Goal: Task Accomplishment & Management: Manage account settings

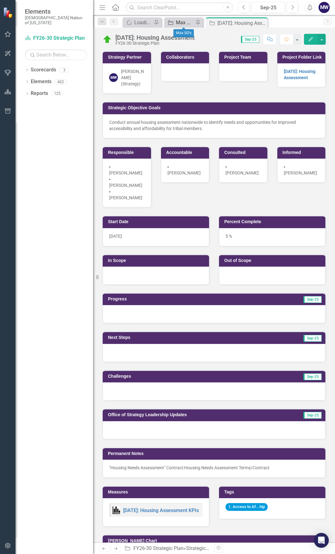
click at [184, 20] on div "Max SO's" at bounding box center [185, 23] width 18 height 8
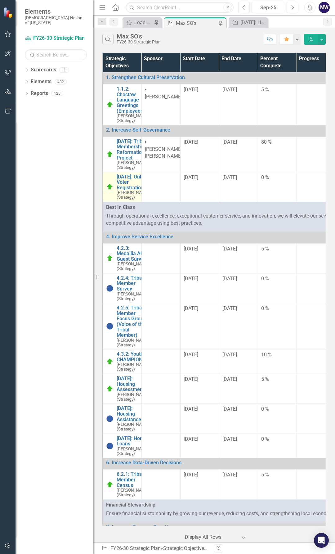
scroll to position [31, 0]
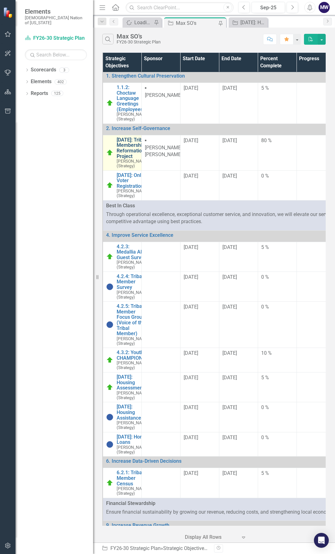
click at [129, 159] on link "[DATE]: Tribal Membership Reformation Project" at bounding box center [133, 148] width 33 height 22
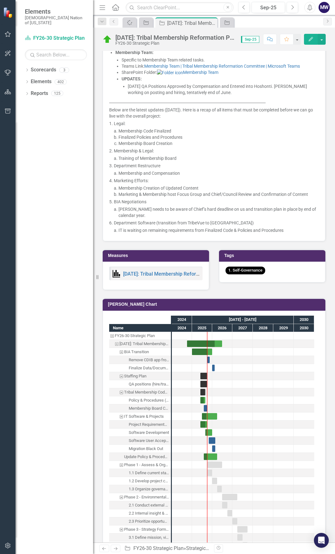
scroll to position [900, 0]
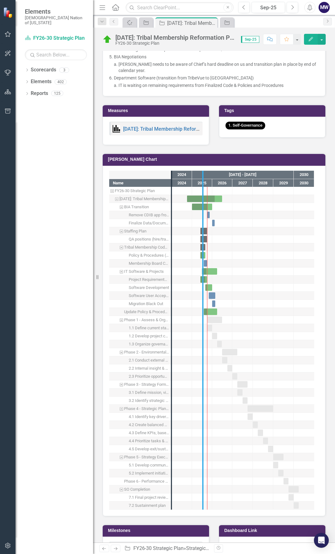
drag, startPoint x: 170, startPoint y: 359, endPoint x: 202, endPoint y: 360, distance: 32.3
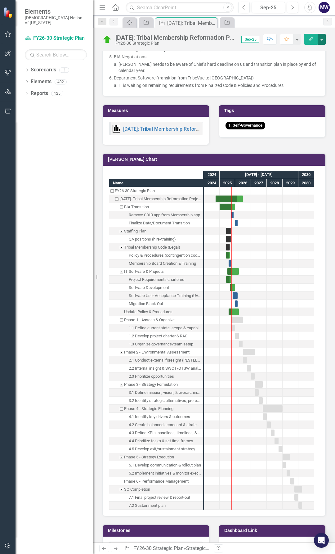
click at [322, 39] on button "button" at bounding box center [322, 39] width 8 height 11
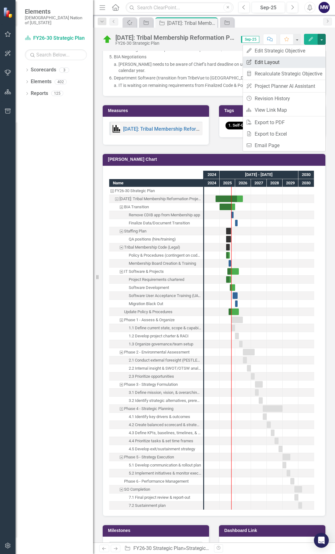
click at [273, 61] on link "Edit Report Edit Layout" at bounding box center [284, 62] width 83 height 11
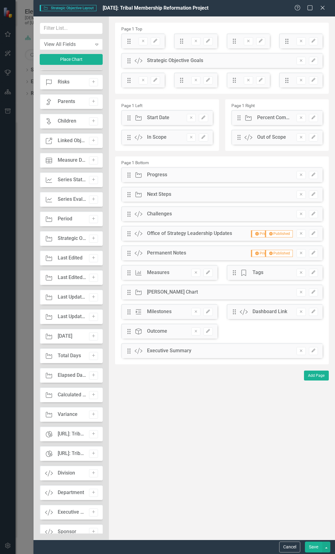
scroll to position [0, 0]
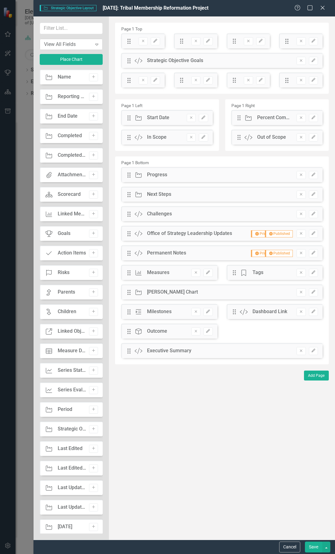
click at [88, 44] on div "View All Fields" at bounding box center [68, 44] width 48 height 7
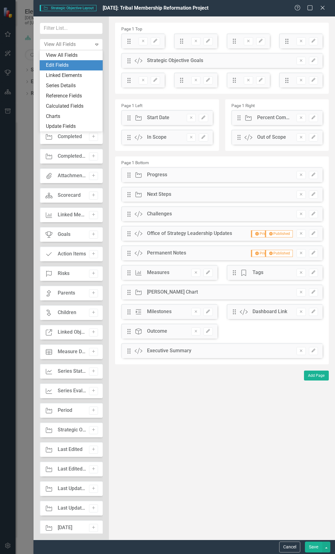
click at [65, 62] on div "Edit Fields" at bounding box center [72, 65] width 53 height 7
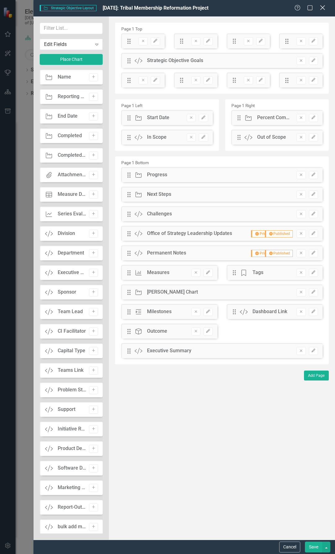
click at [325, 9] on icon "Close" at bounding box center [323, 8] width 8 height 6
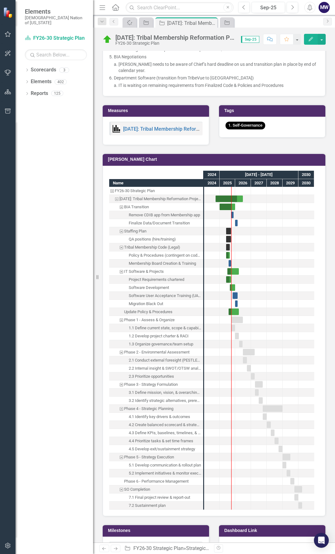
click at [312, 38] on icon "Edit" at bounding box center [311, 39] width 6 height 4
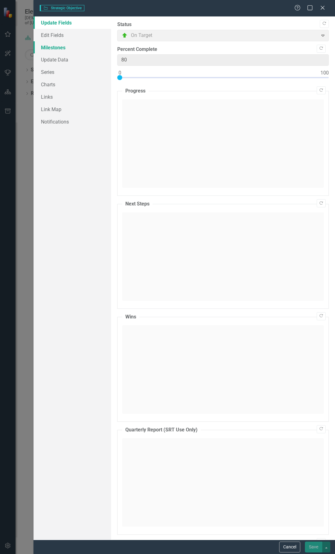
click at [52, 46] on link "Milestones" at bounding box center [73, 47] width 78 height 12
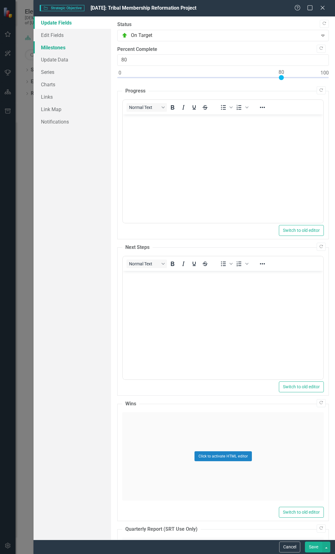
click at [56, 48] on link "Milestones" at bounding box center [73, 47] width 78 height 12
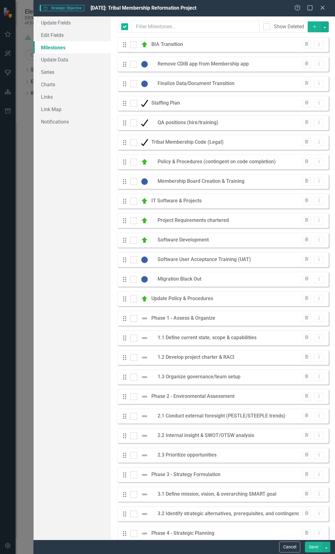
checkbox input "false"
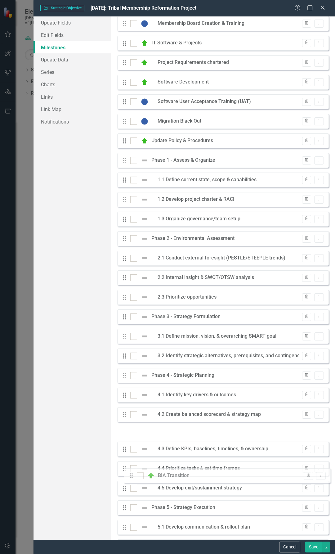
scroll to position [245, 0]
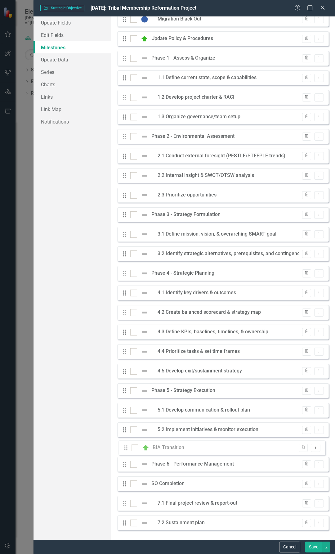
drag, startPoint x: 125, startPoint y: 45, endPoint x: 126, endPoint y: 448, distance: 403.0
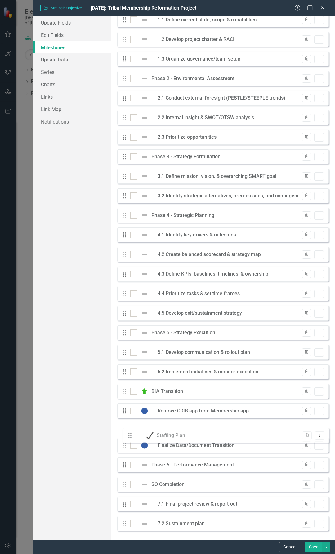
scroll to position [279, 0]
drag, startPoint x: 125, startPoint y: 80, endPoint x: 130, endPoint y: 450, distance: 369.9
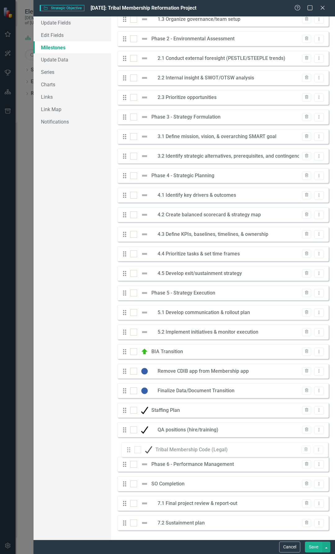
drag, startPoint x: 125, startPoint y: 79, endPoint x: 126, endPoint y: 449, distance: 369.8
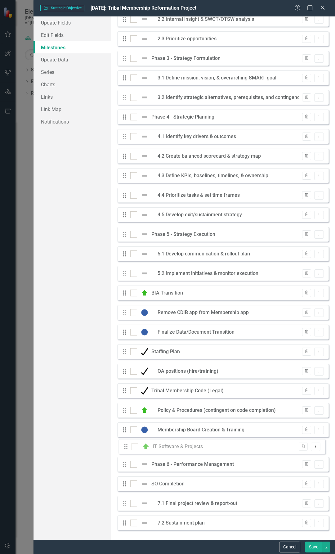
drag, startPoint x: 124, startPoint y: 80, endPoint x: 125, endPoint y: 448, distance: 367.9
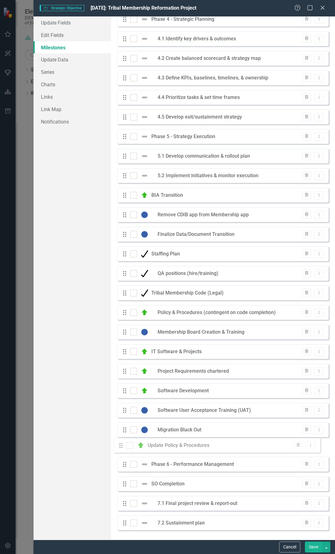
drag, startPoint x: 125, startPoint y: 79, endPoint x: 121, endPoint y: 446, distance: 366.7
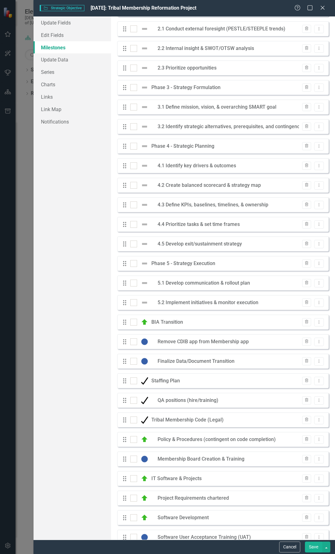
scroll to position [0, 0]
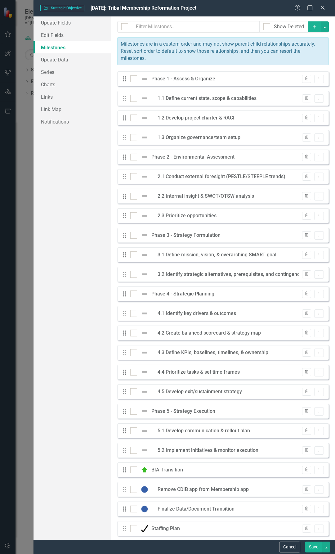
click at [315, 549] on button "Save" at bounding box center [313, 547] width 17 height 11
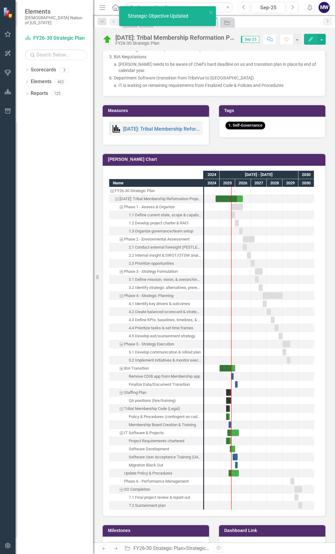
scroll to position [963, 0]
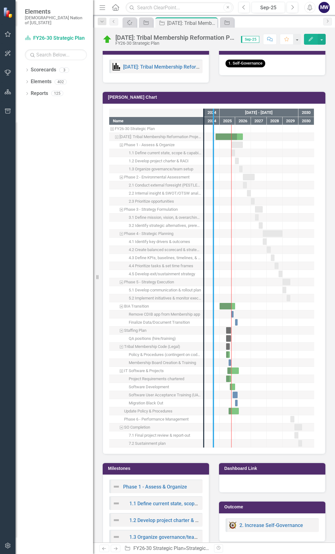
drag, startPoint x: 205, startPoint y: 390, endPoint x: 214, endPoint y: 390, distance: 9.6
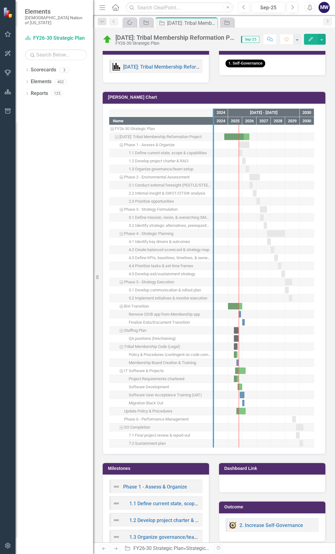
click at [213, 176] on div at bounding box center [213, 278] width 6 height 339
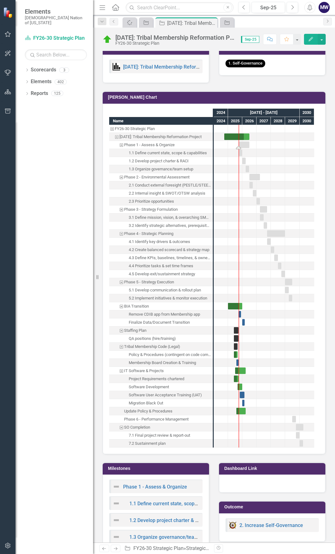
click at [245, 142] on div "Task: Start date: 2025-10-01 End date: 2026-06-30" at bounding box center [244, 145] width 11 height 7
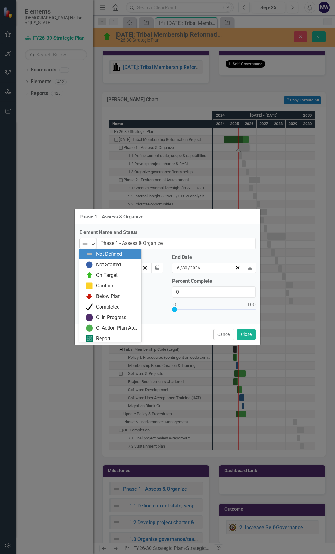
click at [92, 245] on icon "Expand" at bounding box center [93, 243] width 6 height 5
click at [92, 309] on img at bounding box center [89, 306] width 7 height 7
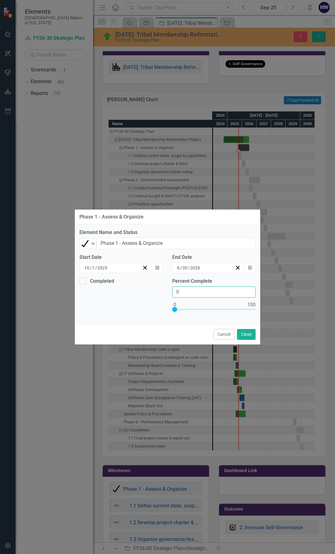
drag, startPoint x: 171, startPoint y: 292, endPoint x: 160, endPoint y: 292, distance: 10.9
click at [164, 292] on div "Completed Percent Complete 0" at bounding box center [168, 299] width 186 height 42
type input "100"
click at [88, 281] on div "Completed" at bounding box center [119, 281] width 80 height 7
click at [84, 281] on input "Completed" at bounding box center [81, 280] width 4 height 4
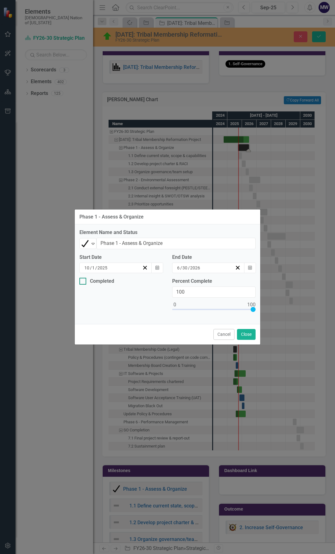
checkbox input "true"
click at [107, 268] on input "2025" at bounding box center [102, 268] width 11 height 6
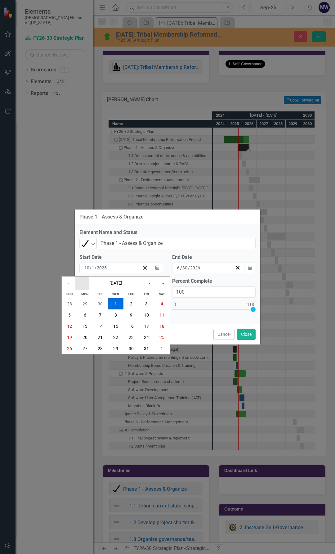
click at [84, 283] on button "‹" at bounding box center [82, 284] width 14 height 14
click at [110, 282] on span "September 2025" at bounding box center [116, 283] width 13 height 5
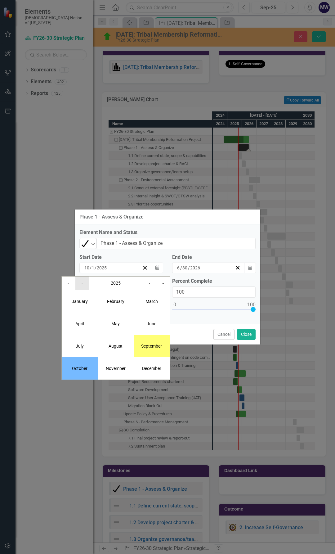
click at [85, 285] on button "‹" at bounding box center [82, 284] width 14 height 14
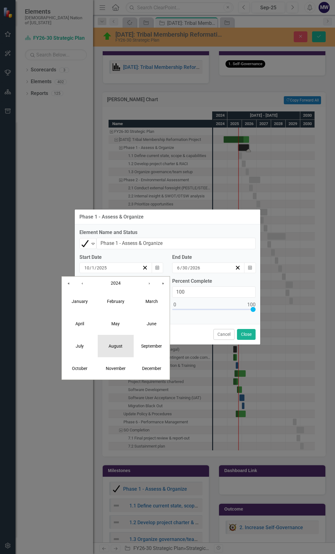
click at [114, 348] on abbr "August" at bounding box center [116, 346] width 14 height 5
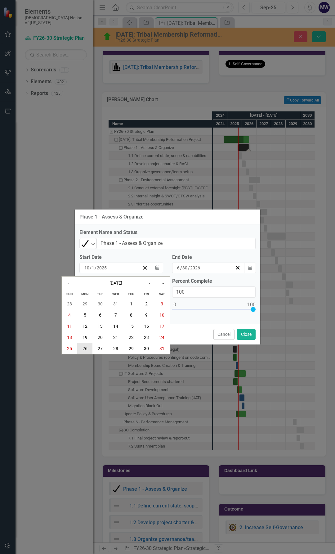
click at [87, 348] on abbr "26" at bounding box center [85, 348] width 5 height 5
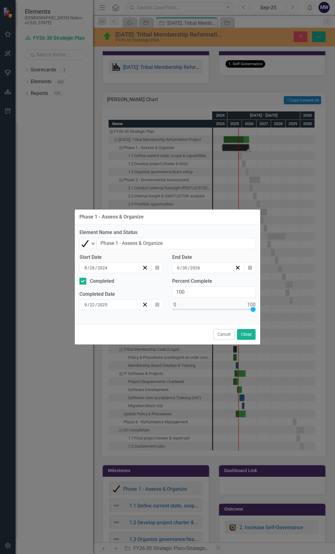
click at [208, 268] on div "6 / 30 / 2026" at bounding box center [205, 268] width 59 height 6
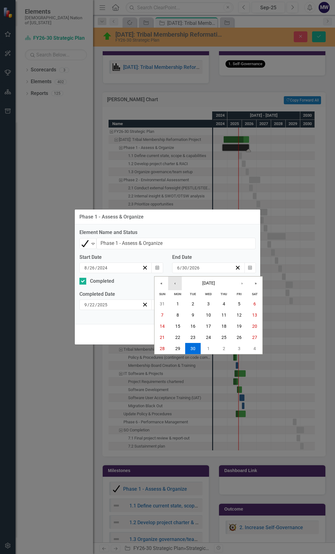
click at [175, 284] on button "‹" at bounding box center [175, 284] width 14 height 14
click at [196, 284] on button "April 2026" at bounding box center [208, 284] width 53 height 14
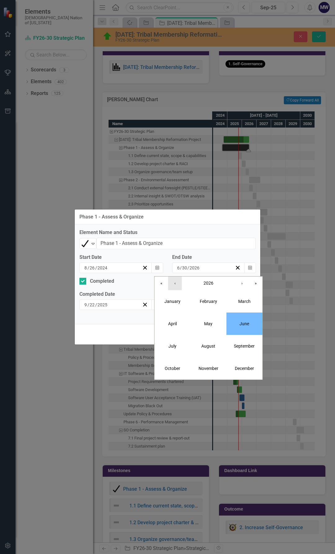
click at [173, 284] on button "‹" at bounding box center [175, 284] width 14 height 14
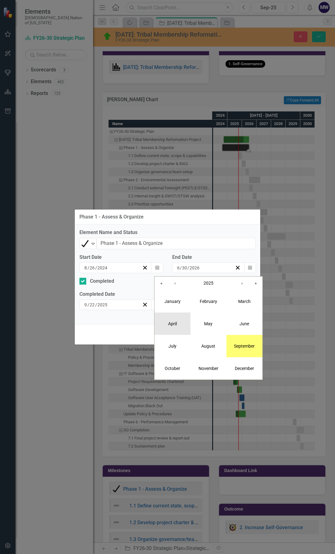
click at [173, 323] on abbr "April" at bounding box center [172, 323] width 9 height 5
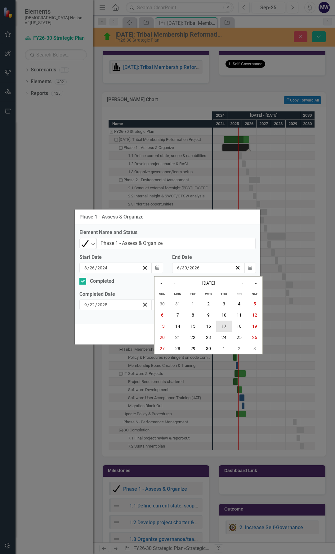
click at [222, 324] on abbr "17" at bounding box center [224, 326] width 5 height 5
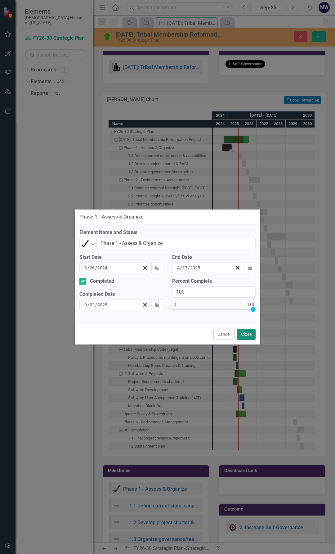
click at [251, 334] on button "Close" at bounding box center [246, 334] width 19 height 11
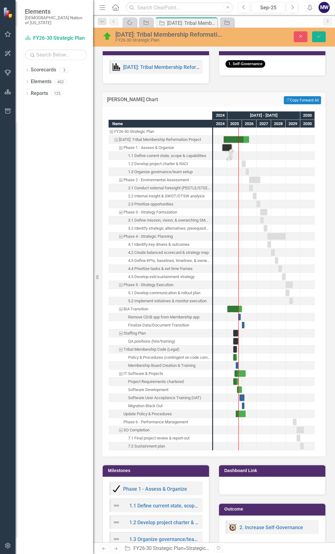
drag, startPoint x: 240, startPoint y: 154, endPoint x: 230, endPoint y: 157, distance: 9.9
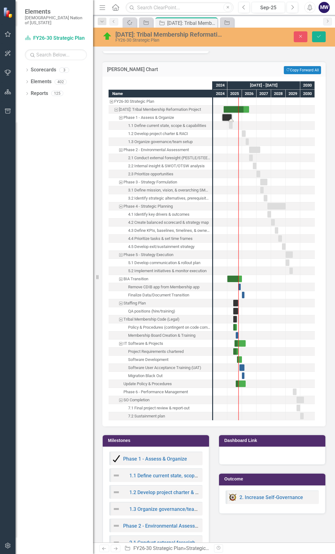
scroll to position [994, 0]
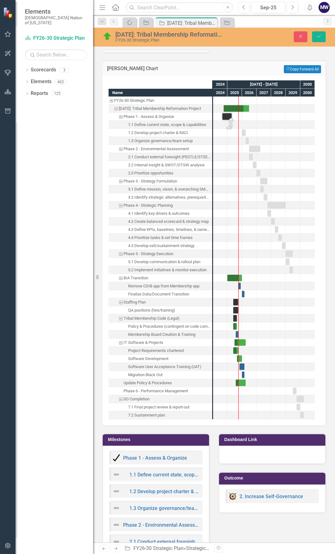
click at [230, 122] on div "Task: Start date: 2025-02-08 End date: 2025-05-12" at bounding box center [231, 124] width 4 height 7
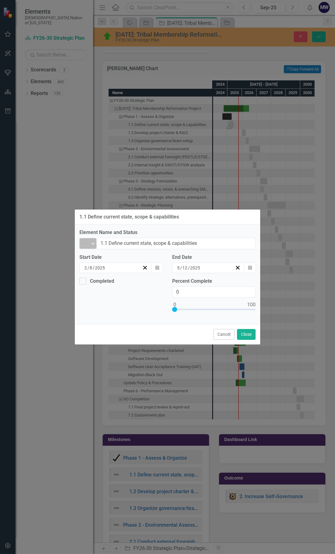
click at [90, 243] on icon "Expand" at bounding box center [93, 243] width 6 height 5
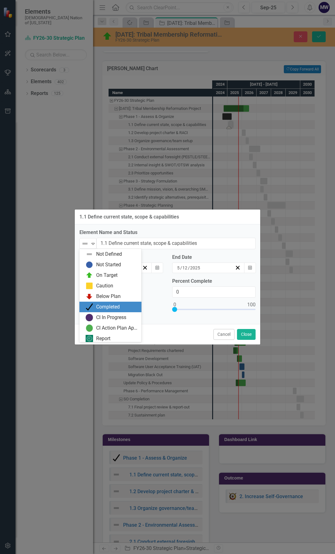
click at [97, 304] on div "Completed" at bounding box center [108, 307] width 24 height 7
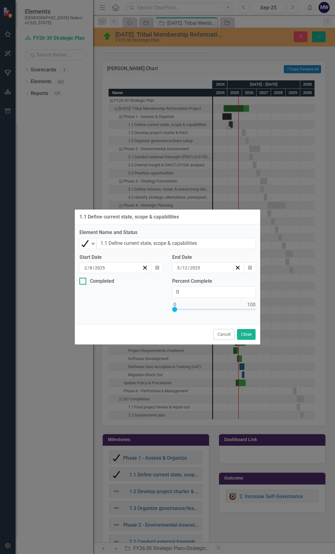
click at [88, 282] on div "Completed" at bounding box center [119, 281] width 80 height 7
click at [84, 282] on input "Completed" at bounding box center [81, 280] width 4 height 4
checkbox input "true"
click at [111, 266] on div "2 / 8 / 2025" at bounding box center [113, 268] width 59 height 6
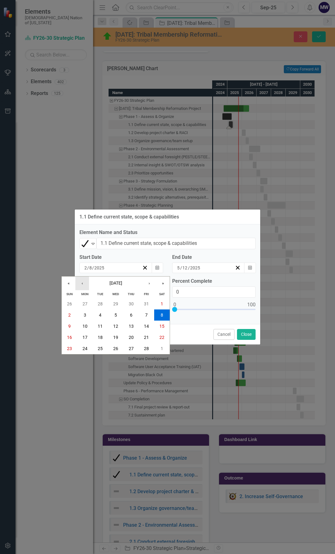
click at [84, 285] on button "‹" at bounding box center [82, 284] width 14 height 14
click at [112, 283] on span "January 2025" at bounding box center [116, 283] width 13 height 5
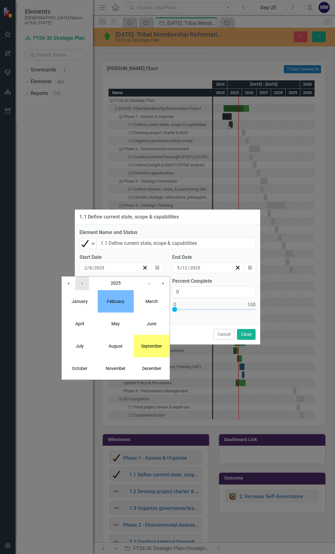
click at [87, 285] on button "‹" at bounding box center [82, 284] width 14 height 14
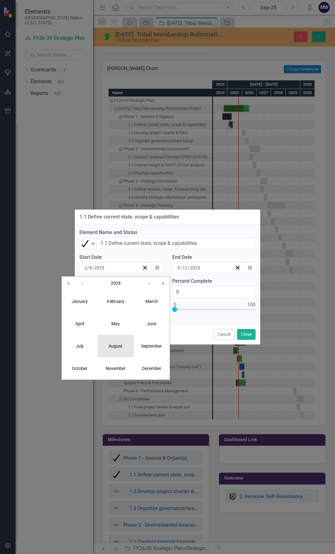
click at [115, 346] on abbr "August" at bounding box center [116, 346] width 14 height 5
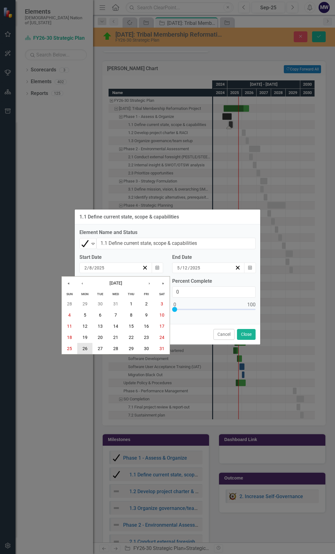
click at [84, 347] on abbr "26" at bounding box center [85, 348] width 5 height 5
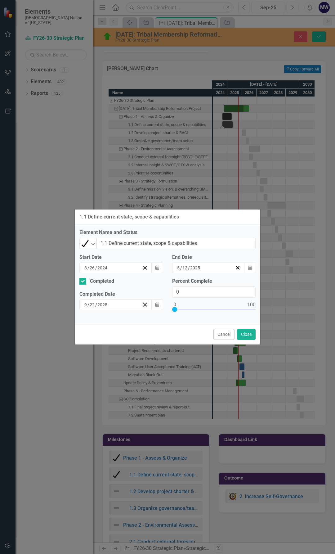
click at [204, 266] on div "5 / 12 / 2025" at bounding box center [205, 268] width 59 height 6
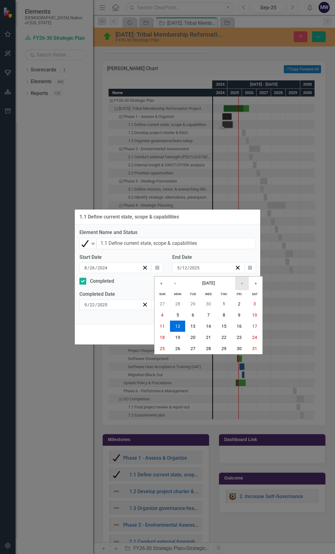
click at [239, 282] on button "›" at bounding box center [242, 284] width 14 height 14
click at [164, 285] on button "«" at bounding box center [162, 284] width 14 height 14
click at [257, 285] on button "»" at bounding box center [256, 284] width 14 height 14
click at [175, 284] on button "‹" at bounding box center [175, 284] width 14 height 14
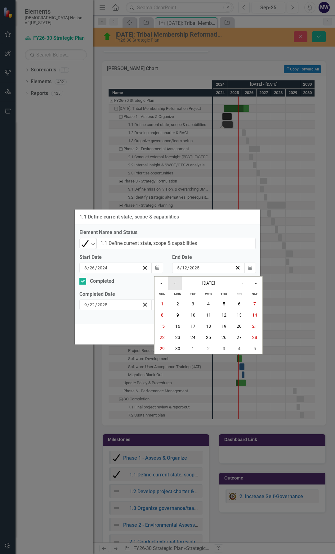
click at [175, 284] on button "‹" at bounding box center [175, 284] width 14 height 14
click at [226, 326] on abbr "17" at bounding box center [224, 326] width 5 height 5
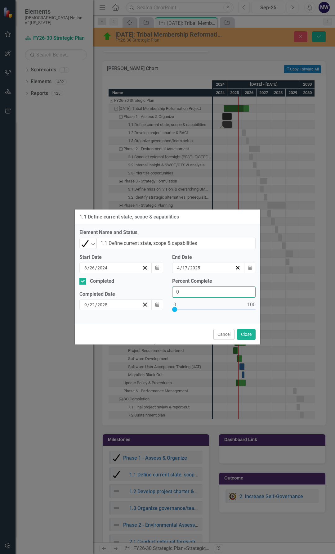
drag, startPoint x: 171, startPoint y: 291, endPoint x: 163, endPoint y: 293, distance: 8.0
click at [164, 293] on div "Completed Completed Date 9 / 22 / 2025 Calendar Percent Complete 0" at bounding box center [168, 299] width 186 height 42
type input "100"
click at [106, 305] on input "2025" at bounding box center [102, 305] width 11 height 6
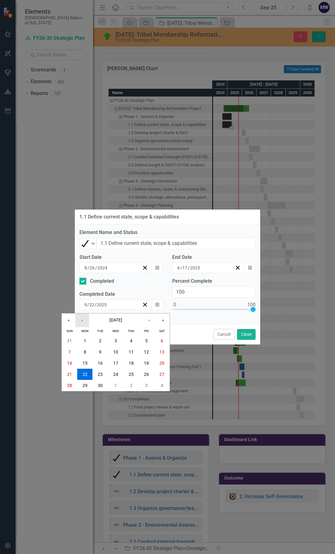
click at [80, 321] on button "‹" at bounding box center [82, 321] width 14 height 14
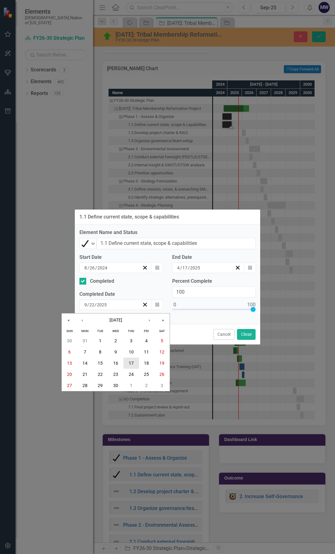
click at [130, 366] on button "17" at bounding box center [132, 363] width 16 height 11
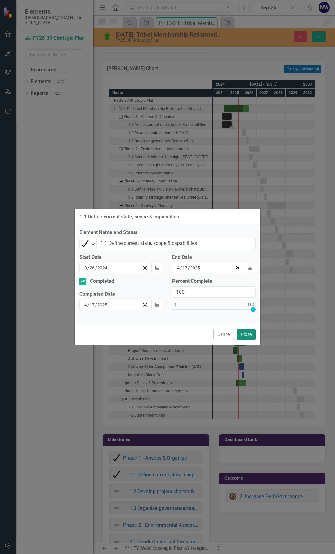
click at [246, 335] on button "Close" at bounding box center [246, 334] width 19 height 11
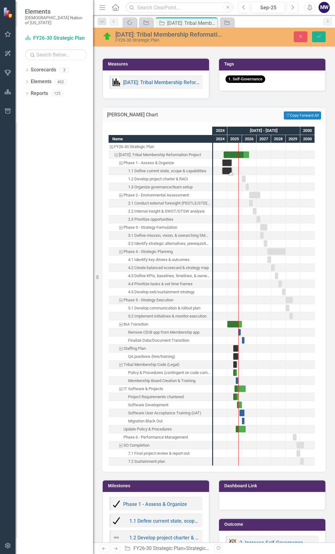
scroll to position [932, 0]
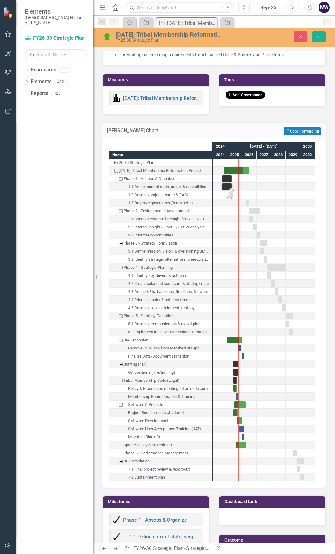
drag, startPoint x: 244, startPoint y: 192, endPoint x: 233, endPoint y: 192, distance: 10.3
click at [232, 193] on div "Task: Start date: 2025-02-16 End date: 2025-05-20" at bounding box center [231, 195] width 4 height 7
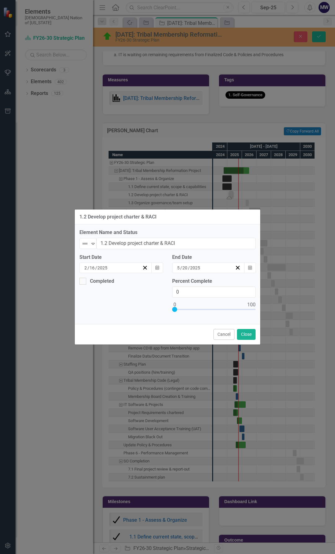
click at [203, 269] on div "5 / 20 / 2025" at bounding box center [205, 268] width 59 height 6
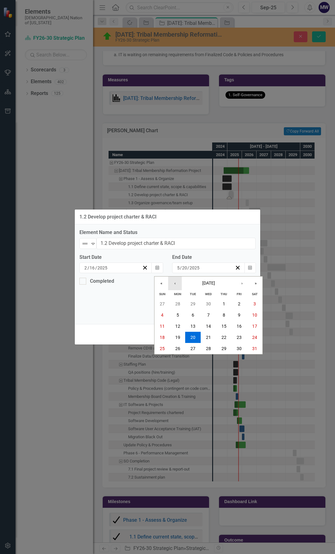
click at [179, 284] on button "‹" at bounding box center [175, 284] width 14 height 14
click at [227, 327] on button "17" at bounding box center [224, 326] width 16 height 11
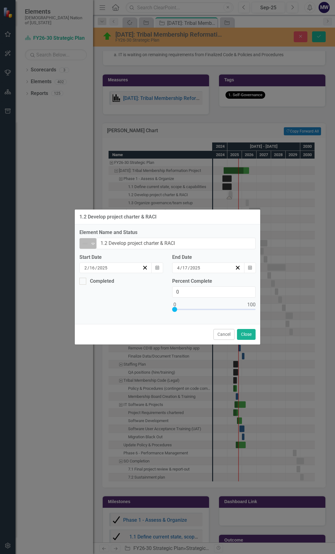
click at [91, 245] on icon "Expand" at bounding box center [93, 243] width 6 height 5
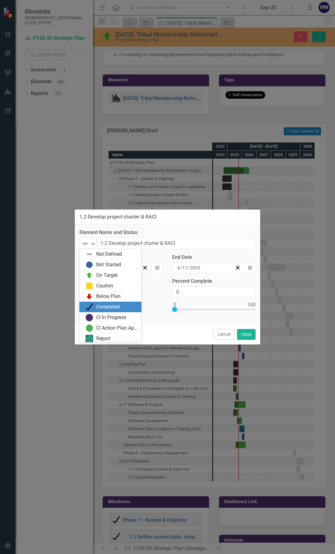
click at [104, 303] on div "Completed" at bounding box center [110, 307] width 62 height 11
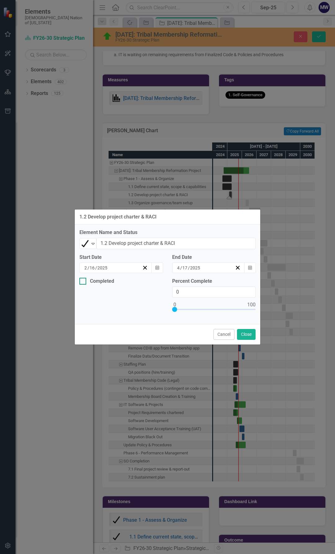
click at [84, 280] on div at bounding box center [82, 281] width 7 height 7
click at [84, 280] on input "Completed" at bounding box center [81, 280] width 4 height 4
checkbox input "true"
click at [110, 306] on div "9 / 22 / 2025" at bounding box center [113, 305] width 59 height 6
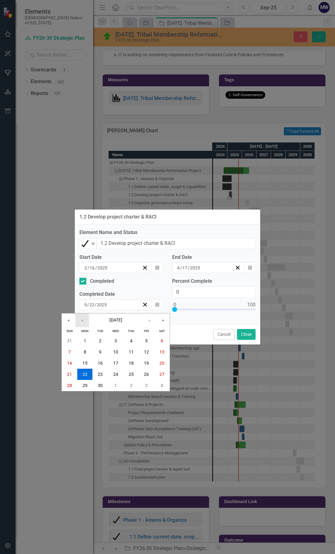
click at [88, 322] on button "‹" at bounding box center [82, 321] width 14 height 14
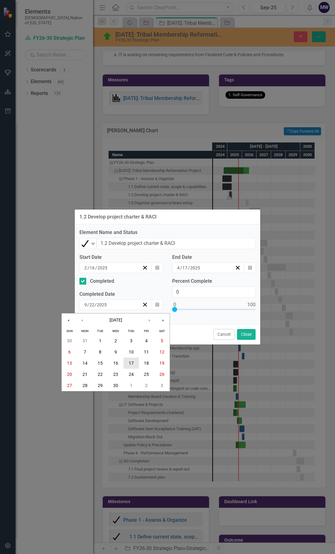
click at [133, 366] on button "17" at bounding box center [132, 363] width 16 height 11
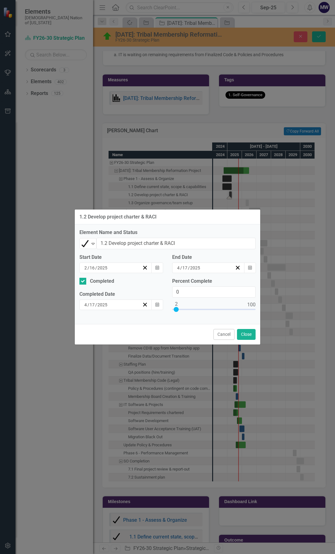
type input "100"
drag, startPoint x: 175, startPoint y: 310, endPoint x: 272, endPoint y: 314, distance: 97.0
click at [272, 314] on div "1.2 Develop project charter & RACI Element Name and Status Completed Expand 1.2…" at bounding box center [167, 277] width 335 height 554
click at [246, 332] on button "Close" at bounding box center [246, 334] width 19 height 11
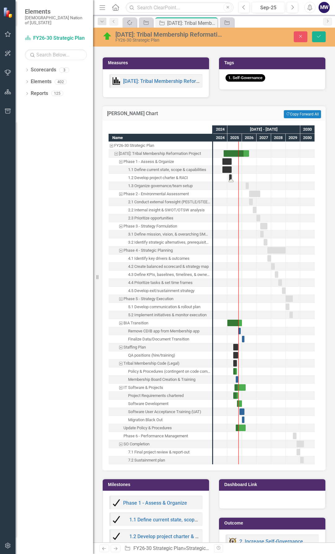
scroll to position [963, 0]
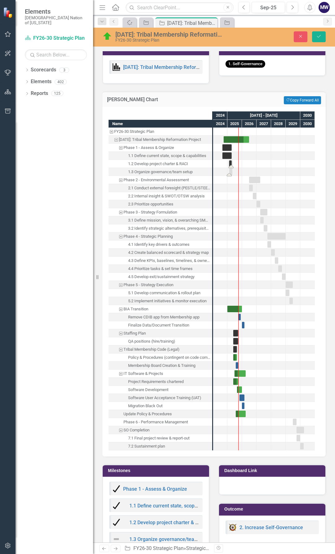
drag, startPoint x: 247, startPoint y: 168, endPoint x: 231, endPoint y: 172, distance: 16.9
click at [231, 170] on div "Task: Start date: 2025-02-16 End date: 2025-05-05" at bounding box center [230, 172] width 3 height 7
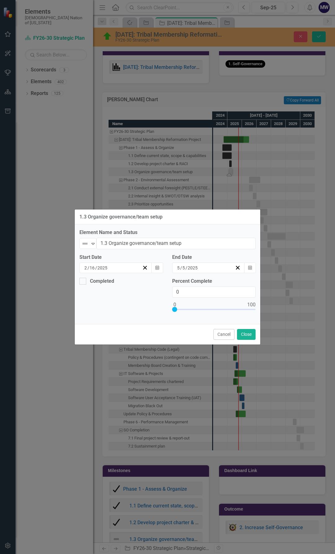
click at [206, 271] on div "5 / 5 / 2025" at bounding box center [205, 268] width 59 height 6
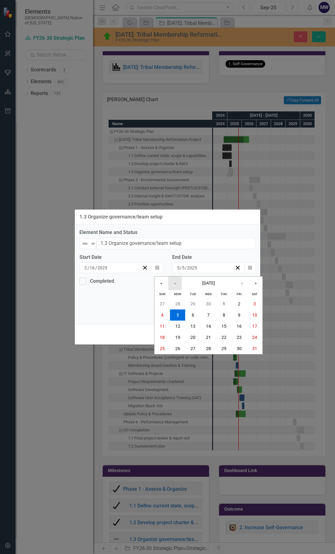
click at [177, 284] on button "‹" at bounding box center [175, 284] width 14 height 14
click at [226, 325] on abbr "17" at bounding box center [224, 326] width 5 height 5
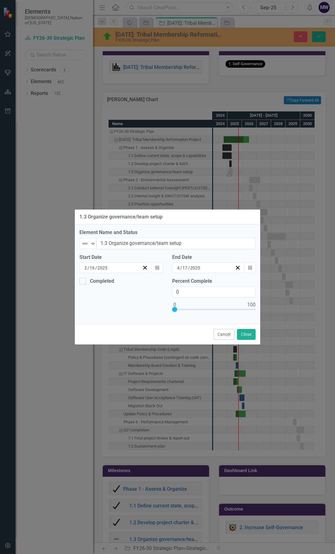
click at [117, 268] on div "2 / 16 / 2025" at bounding box center [113, 268] width 59 height 6
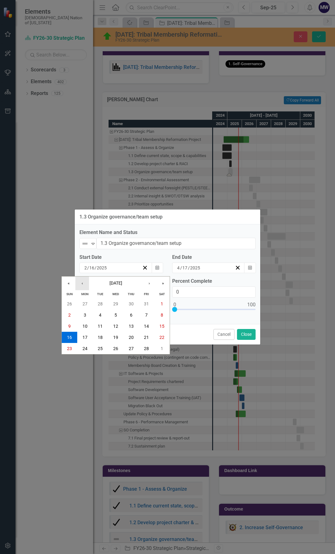
click at [87, 285] on button "‹" at bounding box center [82, 284] width 14 height 14
click at [154, 284] on button "›" at bounding box center [150, 284] width 14 height 14
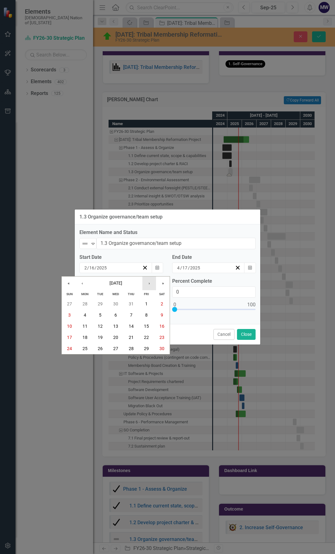
click at [154, 284] on button "›" at bounding box center [150, 284] width 14 height 14
click at [151, 285] on button "›" at bounding box center [150, 284] width 14 height 14
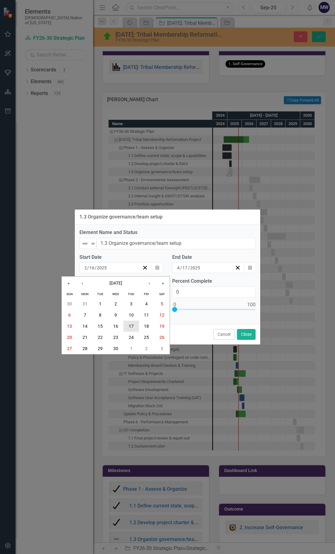
click at [131, 325] on abbr "17" at bounding box center [131, 326] width 5 height 5
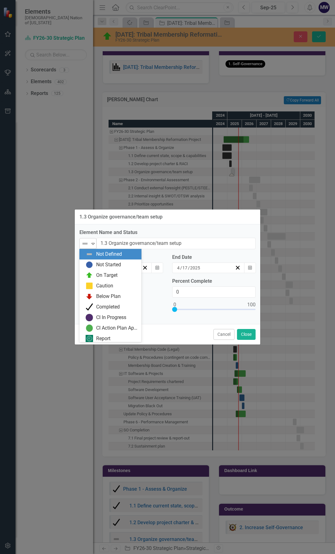
click at [92, 244] on icon at bounding box center [93, 244] width 3 height 2
click at [104, 308] on div "Completed" at bounding box center [108, 307] width 24 height 7
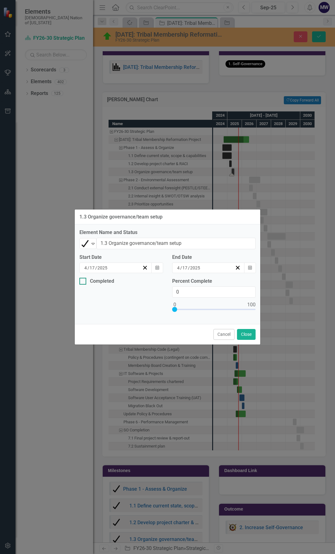
click at [85, 282] on div at bounding box center [82, 281] width 7 height 7
click at [84, 282] on input "Completed" at bounding box center [81, 280] width 4 height 4
checkbox input "true"
type input "100"
drag, startPoint x: 174, startPoint y: 307, endPoint x: 270, endPoint y: 312, distance: 95.8
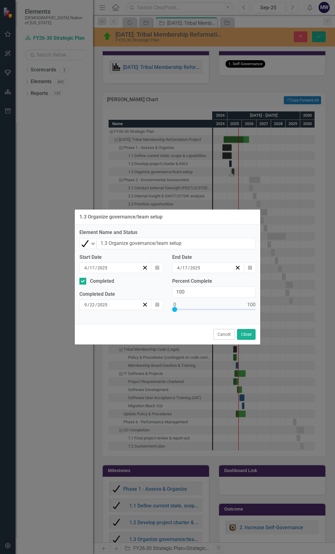
click at [269, 311] on div "1.3 Organize governance/team setup Element Name and Status Completed Expand 1.3…" at bounding box center [167, 277] width 335 height 554
click at [249, 329] on div "Cancel Close" at bounding box center [168, 334] width 186 height 20
click at [250, 338] on button "Close" at bounding box center [246, 334] width 19 height 11
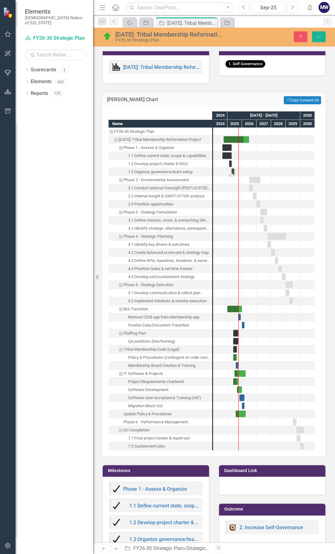
click at [233, 169] on div "Task: Start date: 2025-04-17 End date: 2025-04-17" at bounding box center [233, 172] width 2 height 7
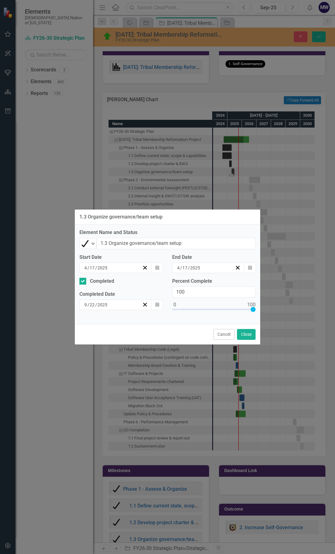
click at [233, 167] on div "1.3 Organize governance/team setup Element Name and Status Completed Expand 1.3…" at bounding box center [168, 277] width 186 height 554
click at [243, 330] on button "Close" at bounding box center [246, 334] width 19 height 11
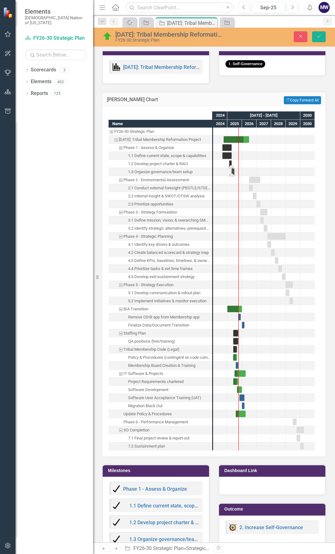
click at [231, 162] on div "Task: Start date: 2025-02-16 End date: 2025-04-17" at bounding box center [230, 164] width 2 height 7
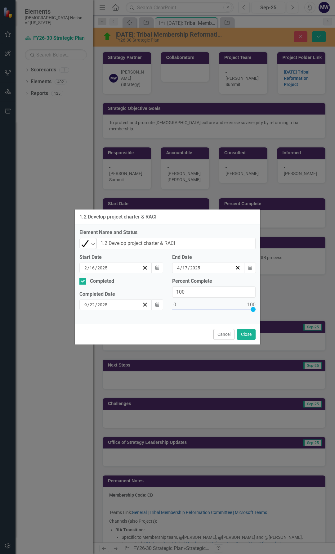
scroll to position [963, 0]
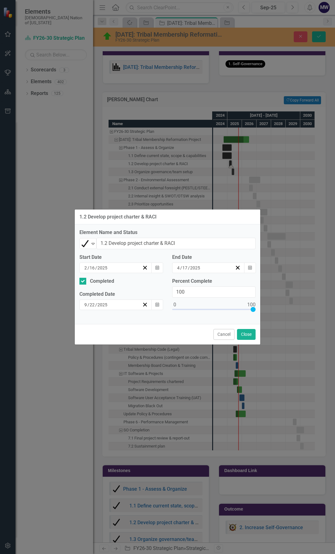
click at [107, 268] on input "2025" at bounding box center [102, 268] width 11 height 6
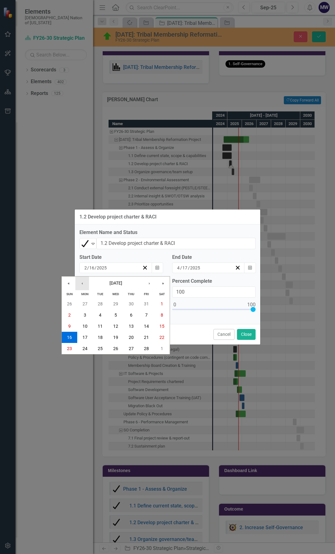
click at [84, 285] on button "‹" at bounding box center [82, 284] width 14 height 14
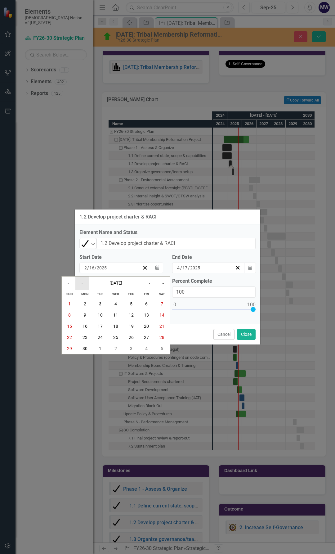
click at [84, 285] on button "‹" at bounding box center [82, 284] width 14 height 14
click at [86, 343] on button "26" at bounding box center [85, 348] width 16 height 11
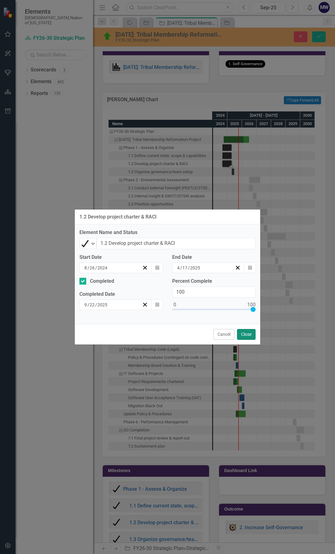
click at [244, 333] on button "Close" at bounding box center [246, 334] width 19 height 11
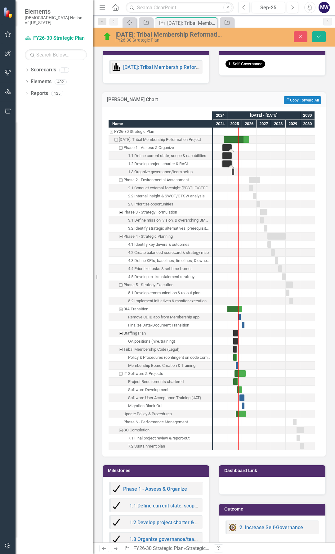
click at [226, 146] on div "Task: Start date: 2024-08-26 End date: 2025-04-17" at bounding box center [227, 147] width 9 height 7
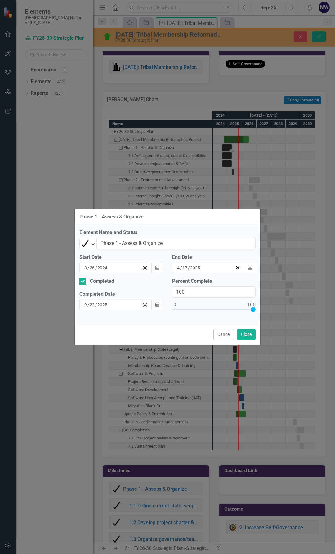
click at [107, 270] on input "2024" at bounding box center [102, 268] width 11 height 6
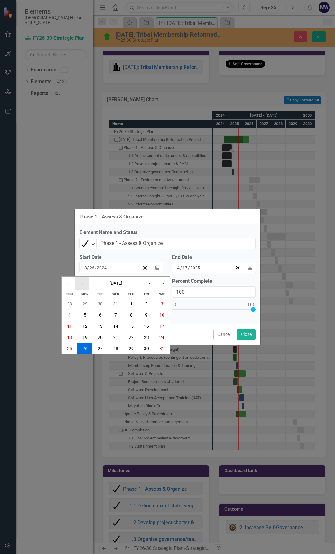
click at [82, 284] on button "‹" at bounding box center [82, 284] width 14 height 14
click at [86, 306] on abbr "1" at bounding box center [85, 303] width 2 height 5
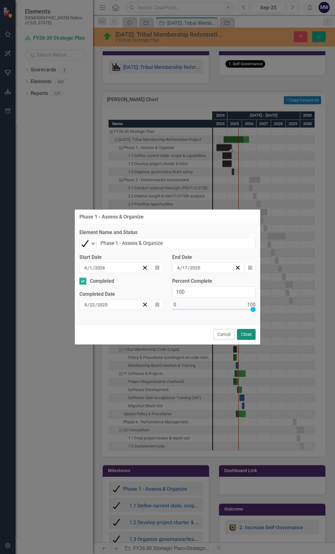
click at [247, 334] on button "Close" at bounding box center [246, 334] width 19 height 11
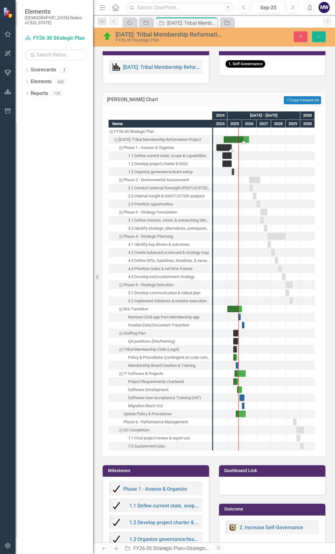
click at [231, 136] on div "Task: Start date: 2024-10-01 End date: 2026-06-29" at bounding box center [236, 139] width 25 height 7
click at [226, 138] on div "Task: Start date: 2024-10-01 End date: 2026-06-29" at bounding box center [236, 139] width 25 height 7
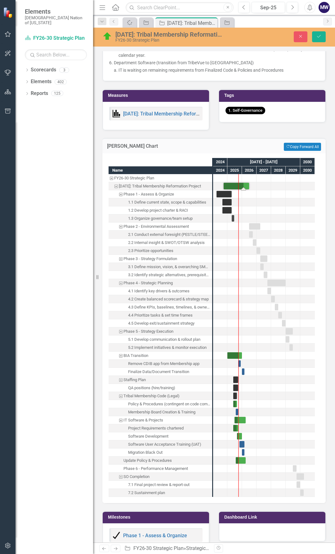
scroll to position [932, 0]
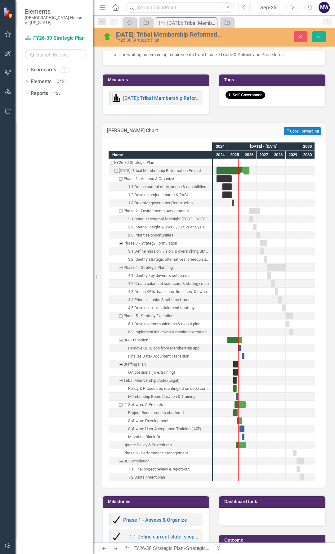
drag, startPoint x: 224, startPoint y: 169, endPoint x: 216, endPoint y: 170, distance: 7.4
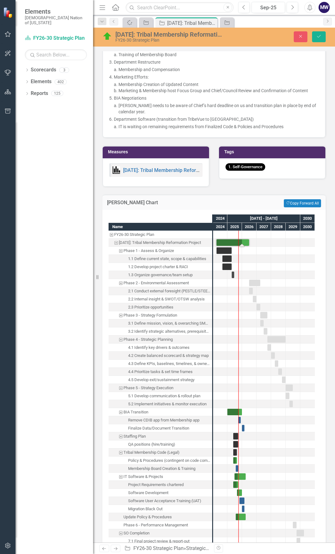
scroll to position [869, 0]
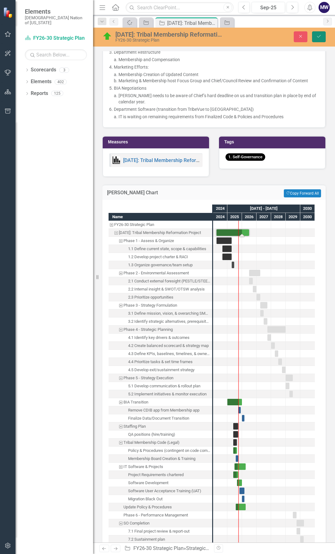
click at [320, 40] on button "Save" at bounding box center [319, 36] width 14 height 11
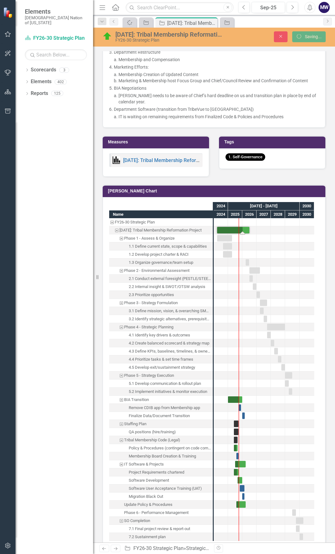
drag, startPoint x: 214, startPoint y: 362, endPoint x: 232, endPoint y: 357, distance: 19.4
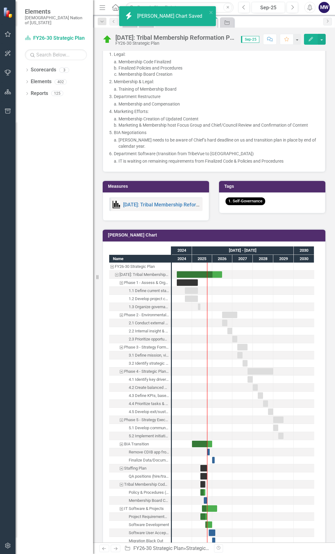
scroll to position [838, 0]
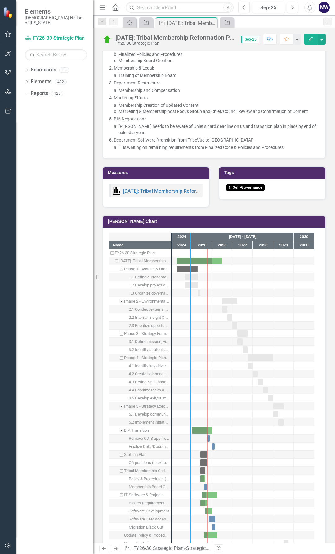
drag, startPoint x: 172, startPoint y: 379, endPoint x: 195, endPoint y: 379, distance: 22.4
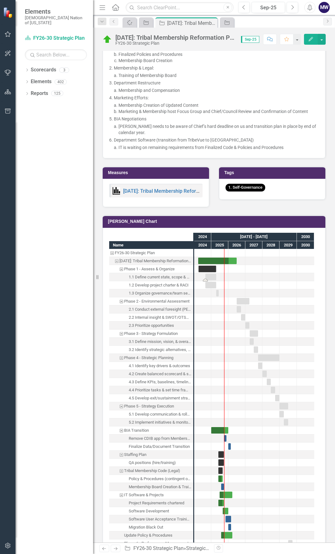
click at [213, 274] on div "Task: Start date: 2024-08-26 End date: 2025-04-17" at bounding box center [211, 277] width 11 height 7
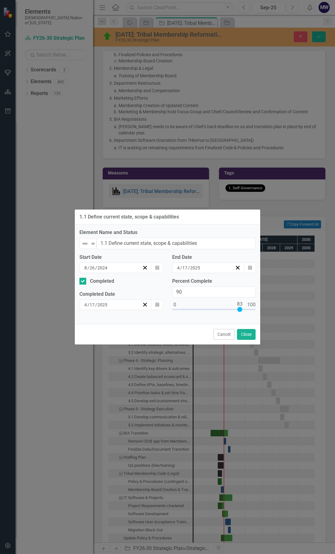
type input "100"
drag, startPoint x: 198, startPoint y: 309, endPoint x: 260, endPoint y: 309, distance: 62.1
click at [260, 309] on div "Percent Complete 100" at bounding box center [214, 299] width 93 height 42
click at [247, 336] on button "Close" at bounding box center [246, 334] width 19 height 11
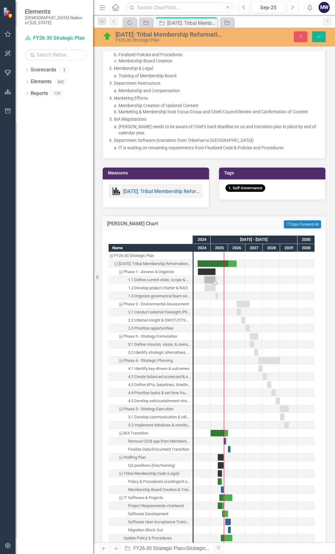
click at [210, 278] on div "Task: Start date: 2024-08-26 End date: 2025-04-17" at bounding box center [210, 280] width 11 height 7
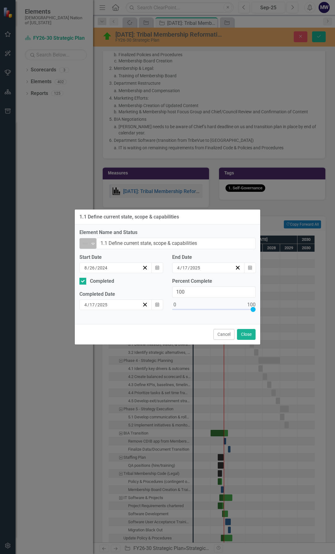
click at [96, 246] on div "Expand" at bounding box center [93, 243] width 6 height 10
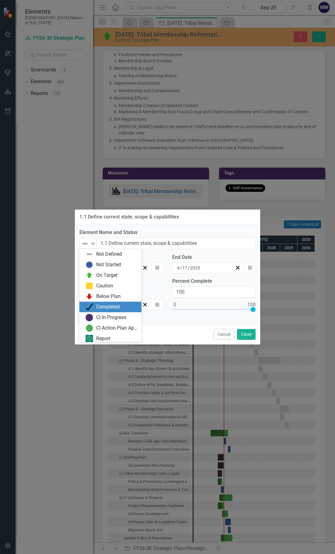
drag, startPoint x: 100, startPoint y: 304, endPoint x: 138, endPoint y: 318, distance: 40.6
click at [101, 304] on div "Completed" at bounding box center [108, 307] width 24 height 7
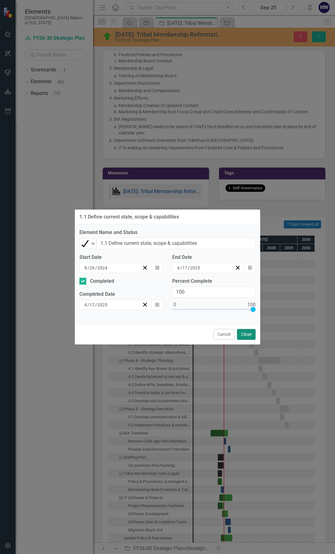
click at [246, 336] on button "Close" at bounding box center [246, 334] width 19 height 11
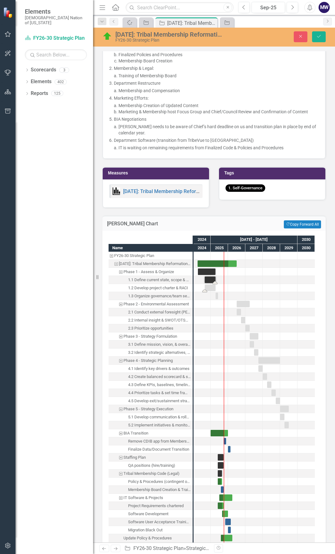
click at [212, 285] on div "Task: Start date: 2024-08-26 End date: 2025-04-17" at bounding box center [210, 288] width 11 height 7
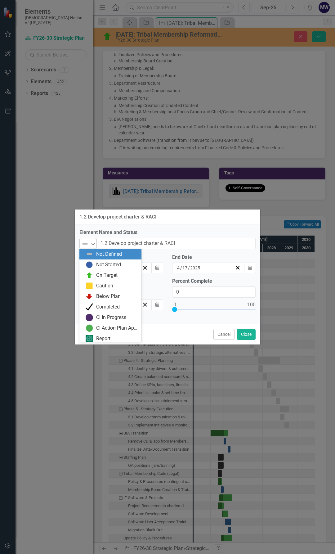
click at [95, 246] on div "Expand" at bounding box center [93, 243] width 6 height 10
click at [102, 307] on div "Completed" at bounding box center [108, 307] width 24 height 7
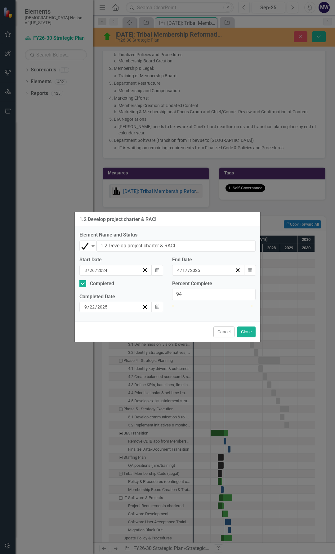
drag, startPoint x: 176, startPoint y: 309, endPoint x: 272, endPoint y: 313, distance: 96.3
click at [272, 312] on div "1.2 Develop project charter & RACI Element Name and Status Completed Expand 1.2…" at bounding box center [167, 277] width 335 height 554
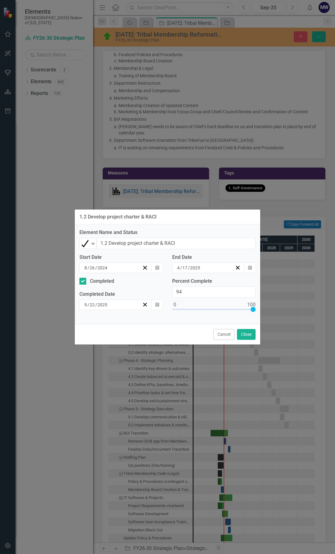
type input "100"
click at [252, 331] on button "Close" at bounding box center [246, 334] width 19 height 11
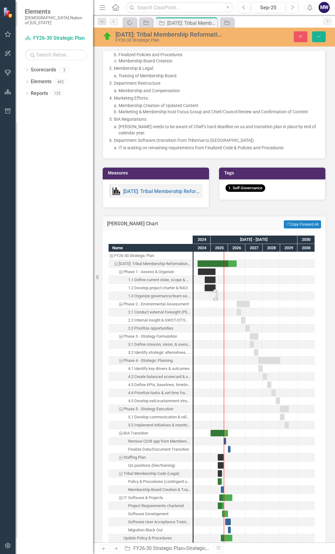
click at [216, 293] on div "Task: Start date: 2025-04-17 End date: 2025-04-17" at bounding box center [217, 296] width 2 height 7
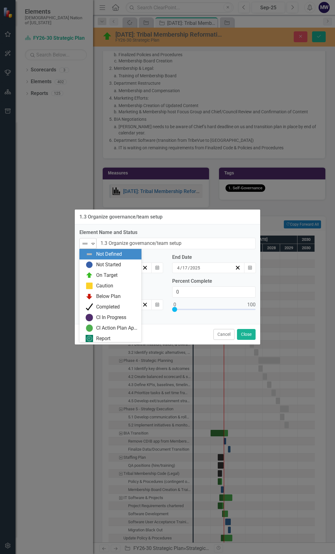
click at [96, 246] on div "Expand" at bounding box center [93, 243] width 6 height 10
click at [103, 308] on div "Completed" at bounding box center [108, 307] width 24 height 7
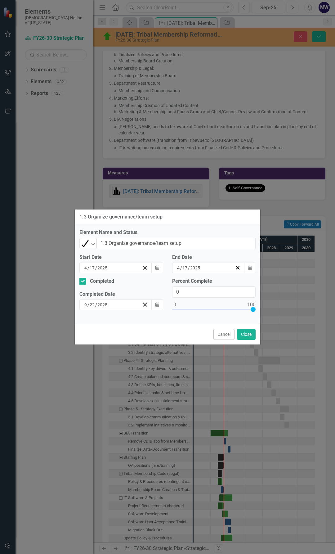
type input "100"
drag, startPoint x: 176, startPoint y: 309, endPoint x: 287, endPoint y: 305, distance: 111.2
click at [287, 305] on div "1.3 Organize governance/team setup Element Name and Status Completed Expand 1.3…" at bounding box center [167, 277] width 335 height 554
click at [250, 333] on button "Close" at bounding box center [246, 334] width 19 height 11
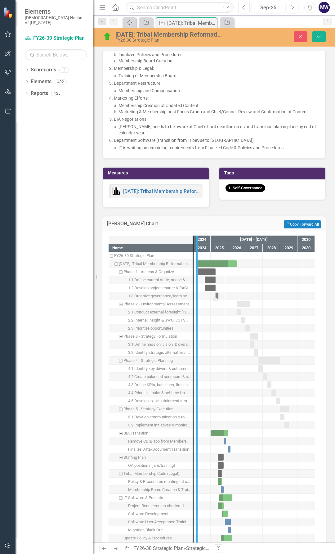
drag, startPoint x: 193, startPoint y: 324, endPoint x: 223, endPoint y: 324, distance: 29.8
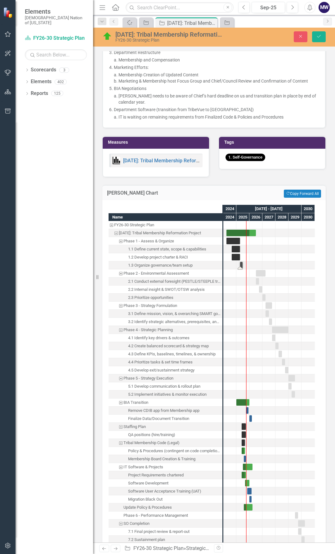
scroll to position [869, 0]
click at [261, 271] on div "Task: Start date: 2026-07-01 End date: 2027-03-31" at bounding box center [261, 273] width 10 height 7
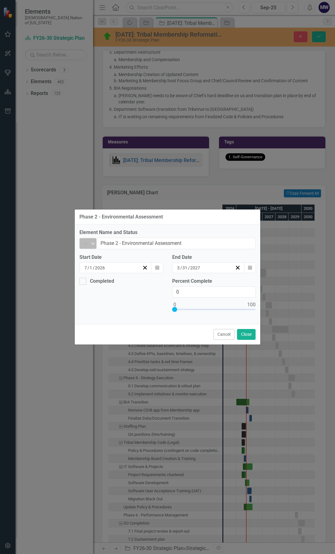
click at [91, 245] on icon "Expand" at bounding box center [93, 243] width 6 height 5
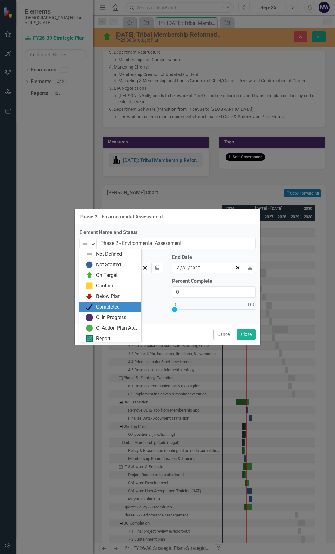
click at [97, 305] on div "Completed" at bounding box center [108, 307] width 24 height 7
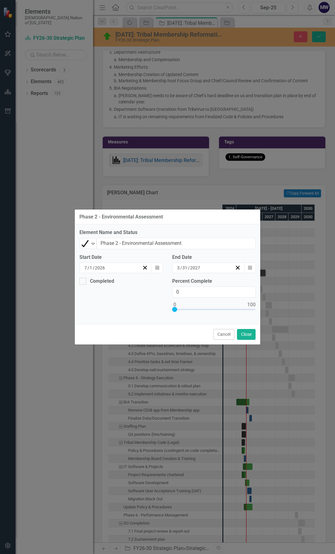
click at [108, 268] on div "7 / 1 / 2026" at bounding box center [113, 268] width 59 height 6
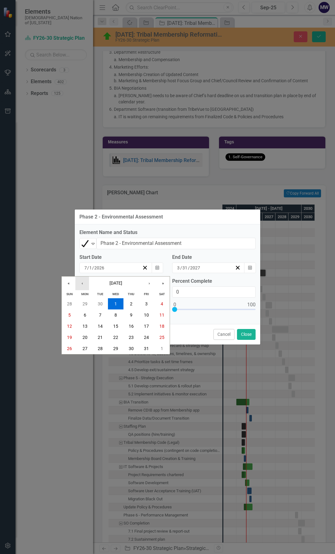
click at [84, 283] on button "‹" at bounding box center [82, 284] width 14 height 14
click at [66, 281] on button "«" at bounding box center [69, 284] width 14 height 14
click at [81, 284] on button "‹" at bounding box center [82, 284] width 14 height 14
click at [131, 328] on abbr "17" at bounding box center [131, 326] width 5 height 5
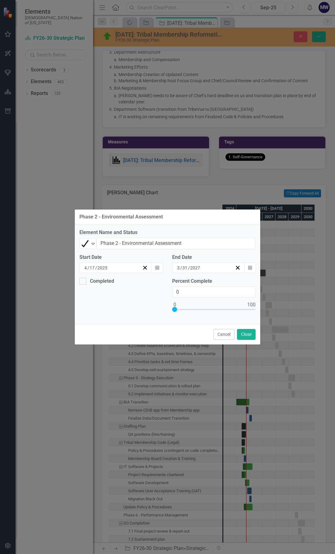
click at [193, 269] on input "2027" at bounding box center [195, 268] width 11 height 6
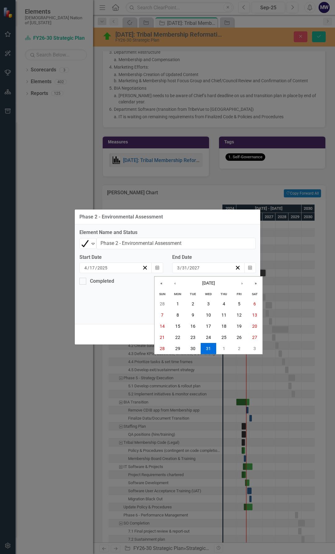
click at [193, 269] on input "2027" at bounding box center [194, 268] width 11 height 6
click at [158, 283] on button "«" at bounding box center [162, 284] width 14 height 14
click at [179, 283] on button "‹" at bounding box center [175, 284] width 14 height 14
click at [178, 283] on button "‹" at bounding box center [175, 284] width 14 height 14
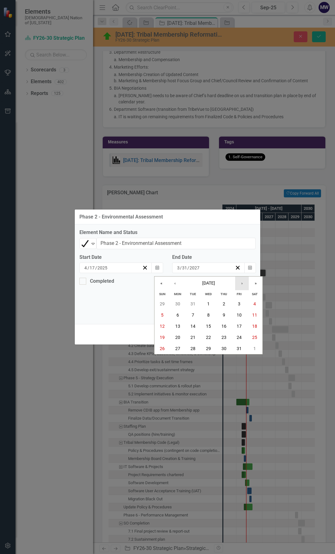
click at [240, 283] on button "›" at bounding box center [242, 284] width 14 height 14
click at [225, 327] on abbr "17" at bounding box center [224, 326] width 5 height 5
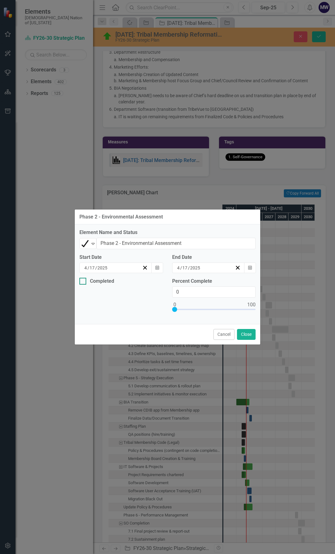
click at [81, 281] on input "Completed" at bounding box center [81, 280] width 4 height 4
checkbox input "true"
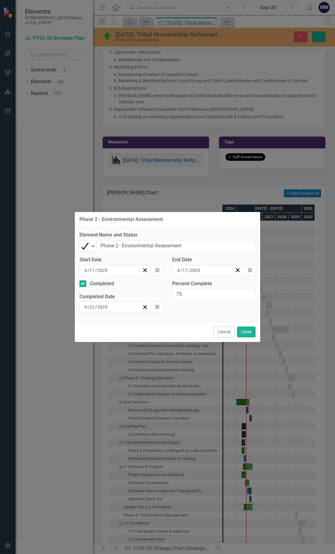
drag, startPoint x: 175, startPoint y: 311, endPoint x: 267, endPoint y: 317, distance: 91.9
click at [266, 317] on div "Phase 2 - Environmental Assessment Element Name and Status Completed Expand Pha…" at bounding box center [167, 277] width 335 height 554
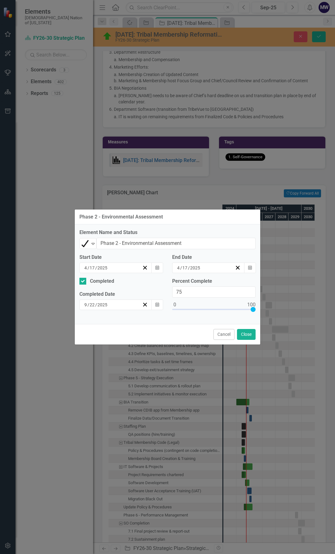
type input "100"
click at [246, 335] on button "Close" at bounding box center [246, 334] width 19 height 11
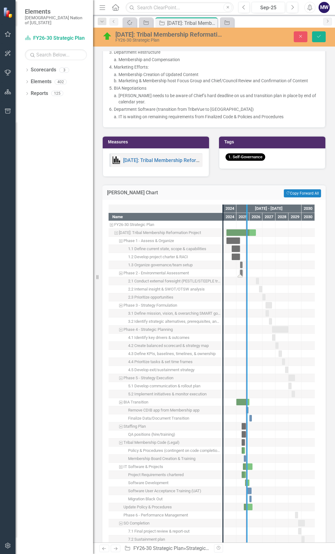
drag, startPoint x: 222, startPoint y: 324, endPoint x: 247, endPoint y: 320, distance: 25.4
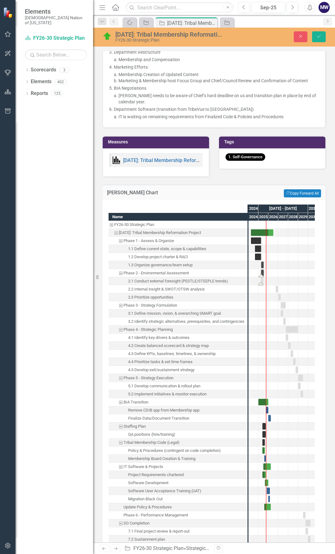
drag, startPoint x: 274, startPoint y: 279, endPoint x: 262, endPoint y: 281, distance: 12.6
drag, startPoint x: 280, startPoint y: 295, endPoint x: 264, endPoint y: 296, distance: 16.1
click at [264, 294] on div "Task: Start date: 2025-05-17 End date: 2025-08-16" at bounding box center [263, 297] width 2 height 7
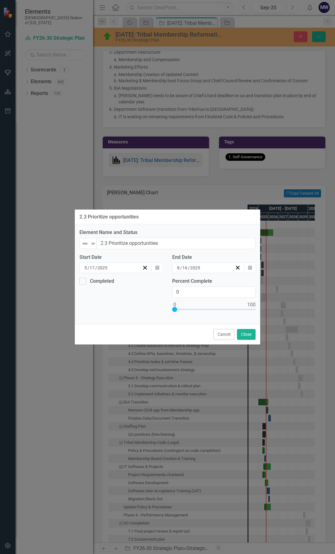
click at [109, 272] on div "5 / 17 / 2025" at bounding box center [115, 268] width 73 height 11
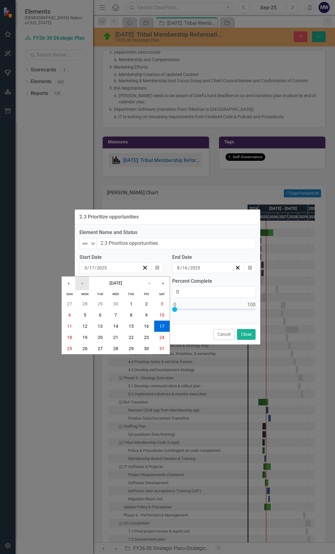
click at [84, 284] on button "‹" at bounding box center [82, 284] width 14 height 14
click at [129, 327] on abbr "17" at bounding box center [131, 326] width 5 height 5
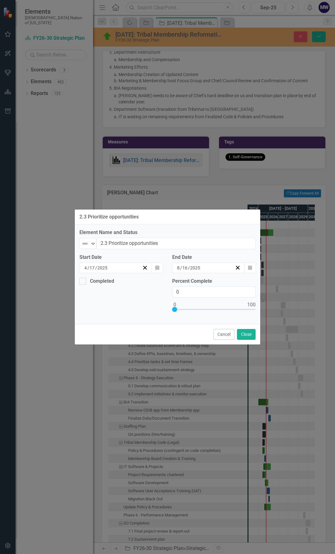
click at [197, 268] on input "2025" at bounding box center [195, 268] width 11 height 6
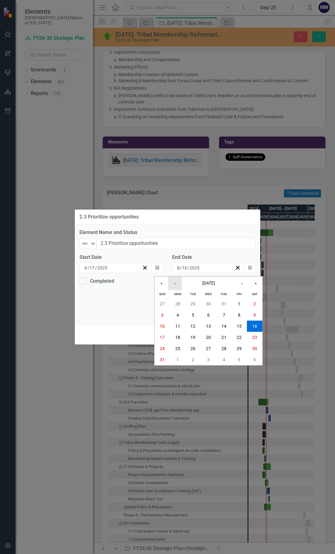
click at [177, 285] on button "‹" at bounding box center [175, 284] width 14 height 14
click at [175, 284] on button "‹" at bounding box center [175, 284] width 14 height 14
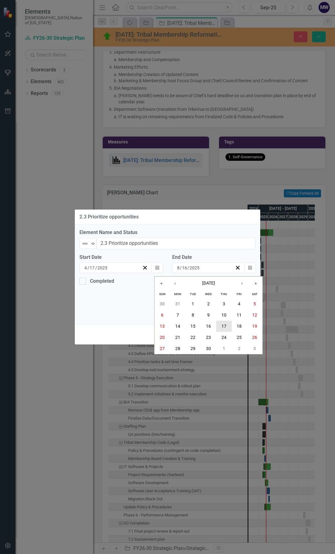
click at [225, 327] on abbr "17" at bounding box center [224, 326] width 5 height 5
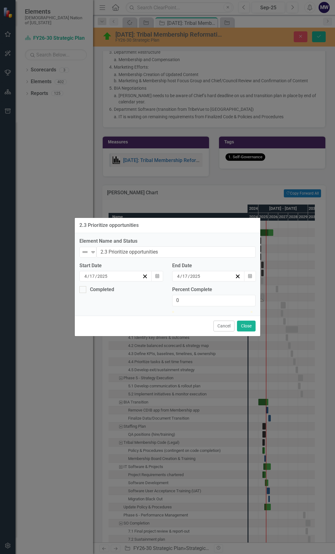
type input "100"
drag, startPoint x: 177, startPoint y: 311, endPoint x: 269, endPoint y: 316, distance: 92.1
click at [270, 314] on div "2.3 Prioritize opportunities Element Name and Status Not Defined Expand 2.3 Pri…" at bounding box center [167, 277] width 335 height 554
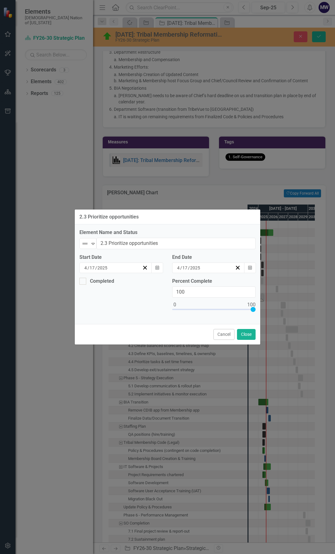
click at [83, 279] on input "Completed" at bounding box center [81, 280] width 4 height 4
checkbox input "true"
click at [88, 244] on img at bounding box center [84, 243] width 7 height 7
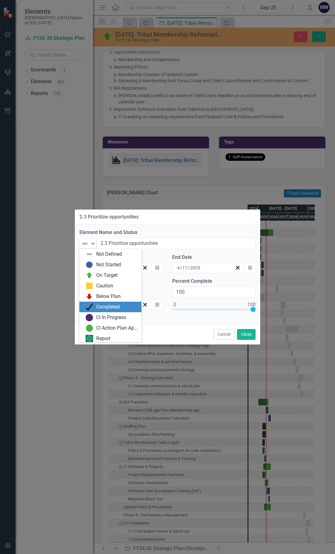
click at [102, 306] on div "Completed" at bounding box center [108, 307] width 24 height 7
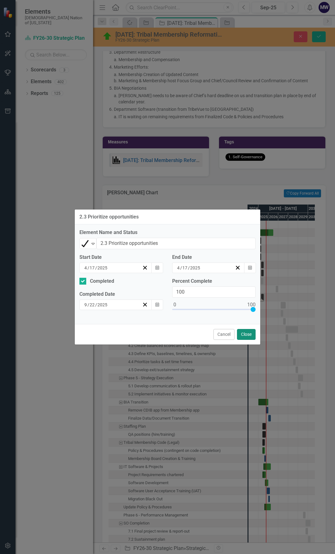
click at [243, 331] on button "Close" at bounding box center [246, 334] width 19 height 11
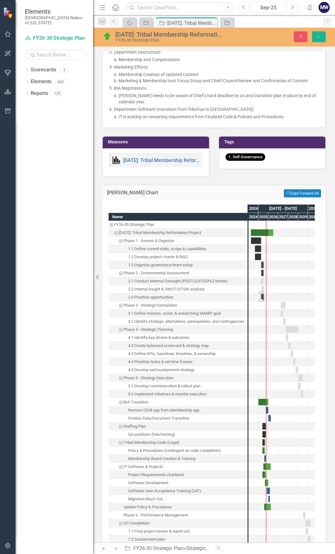
drag, startPoint x: 278, startPoint y: 286, endPoint x: 263, endPoint y: 287, distance: 14.3
click at [284, 304] on div "Task: Start date: 2027-04-01 End date: 2027-09-30" at bounding box center [283, 305] width 5 height 7
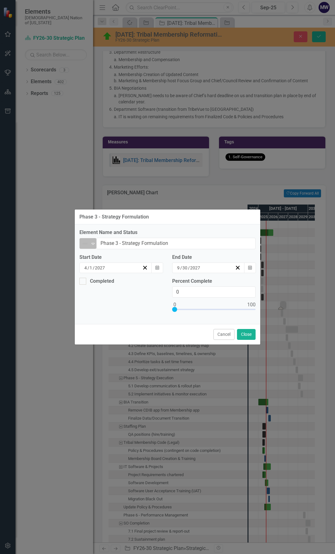
click at [94, 245] on icon "Expand" at bounding box center [93, 243] width 6 height 5
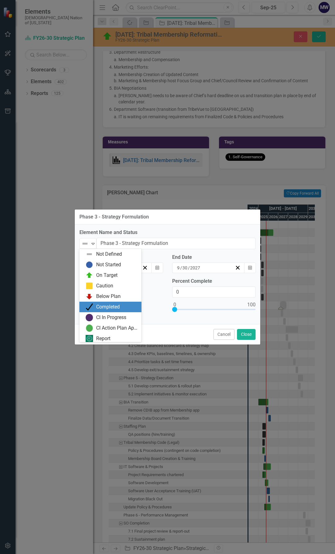
drag, startPoint x: 99, startPoint y: 309, endPoint x: 123, endPoint y: 310, distance: 24.2
click at [99, 309] on div "Completed" at bounding box center [108, 307] width 24 height 7
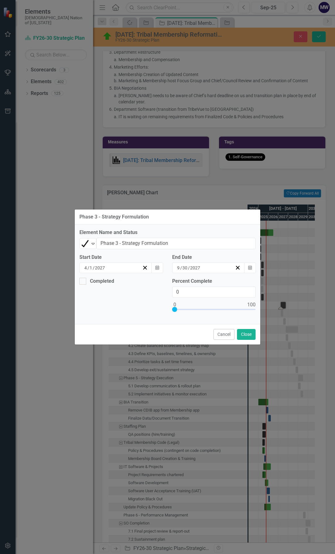
click at [114, 270] on div "4 / 1 / 2027" at bounding box center [113, 268] width 59 height 6
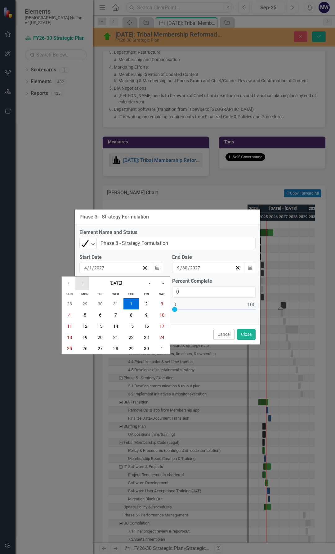
click at [83, 284] on button "‹" at bounding box center [82, 284] width 14 height 14
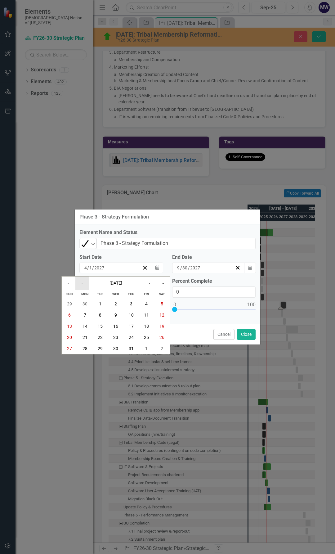
click at [83, 284] on button "‹" at bounding box center [82, 284] width 14 height 14
click at [70, 283] on button "«" at bounding box center [69, 284] width 14 height 14
click at [81, 283] on button "‹" at bounding box center [82, 284] width 14 height 14
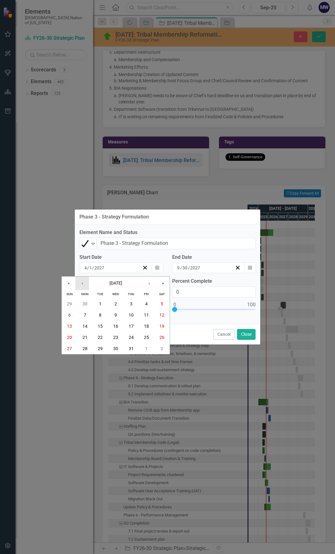
click at [81, 283] on button "‹" at bounding box center [82, 284] width 14 height 14
click at [134, 328] on abbr "17" at bounding box center [131, 326] width 5 height 5
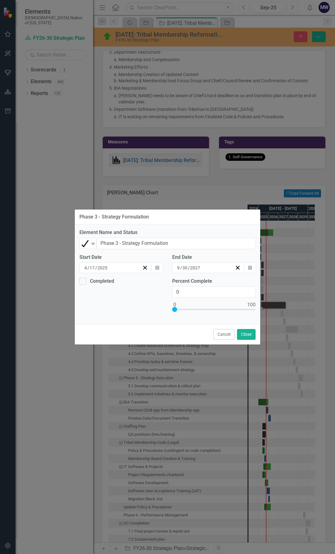
click at [200, 269] on input "2027" at bounding box center [195, 268] width 11 height 6
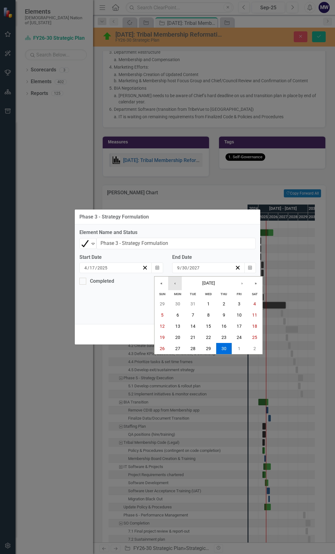
click at [177, 285] on button "‹" at bounding box center [175, 284] width 14 height 14
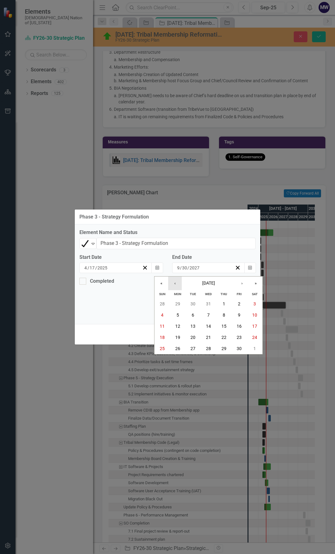
click at [177, 285] on button "‹" at bounding box center [175, 284] width 14 height 14
click at [162, 282] on button "«" at bounding box center [162, 284] width 14 height 14
click at [173, 284] on button "‹" at bounding box center [175, 284] width 14 height 14
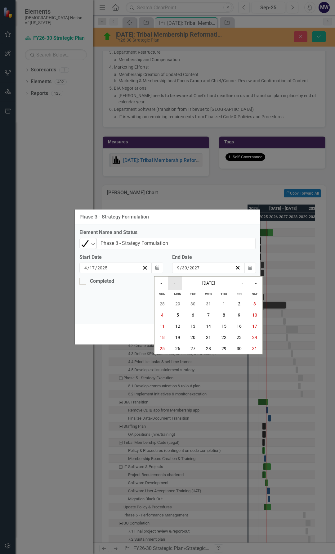
click at [173, 284] on button "‹" at bounding box center [175, 284] width 14 height 14
click at [159, 283] on button "«" at bounding box center [162, 284] width 14 height 14
click at [257, 285] on button "»" at bounding box center [256, 284] width 14 height 14
click at [209, 305] on abbr "1" at bounding box center [208, 303] width 2 height 5
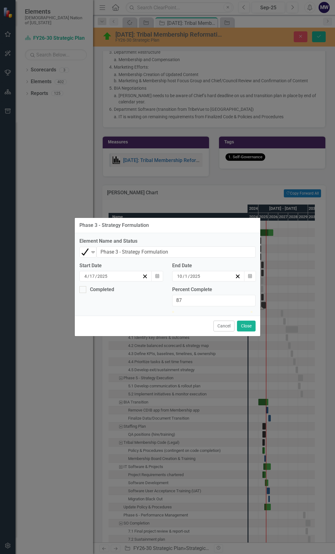
type input "100"
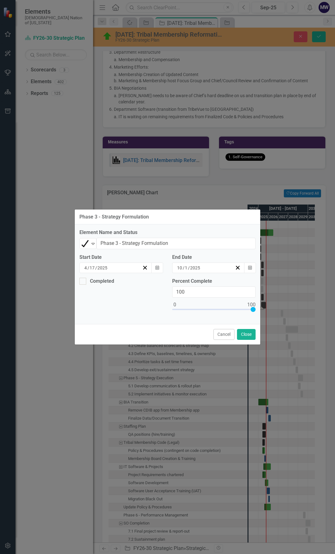
drag, startPoint x: 176, startPoint y: 307, endPoint x: 268, endPoint y: 316, distance: 92.0
click at [268, 316] on div "Phase 3 - Strategy Formulation Element Name and Status Completed Expand Phase 3…" at bounding box center [167, 277] width 335 height 554
click at [84, 283] on div at bounding box center [82, 281] width 7 height 7
click at [84, 282] on input "Completed" at bounding box center [81, 280] width 4 height 4
checkbox input "true"
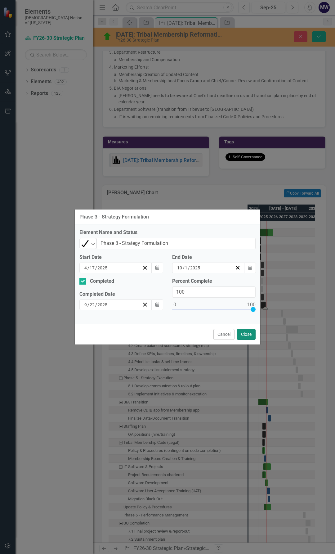
click at [251, 336] on button "Close" at bounding box center [246, 334] width 19 height 11
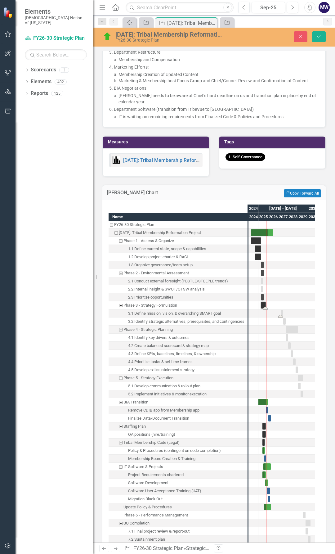
click at [282, 311] on div "Task: Start date: 2027-04-01 End date: 2027-06-30" at bounding box center [282, 313] width 2 height 7
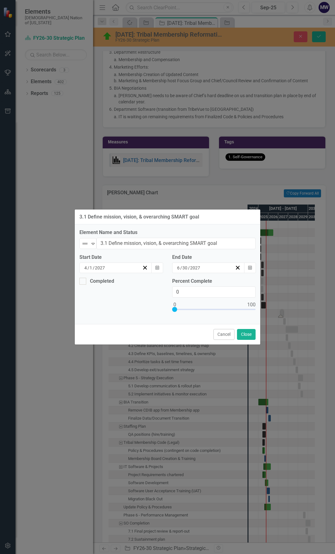
click at [104, 264] on div "4 / 1 / 2027" at bounding box center [115, 268] width 73 height 11
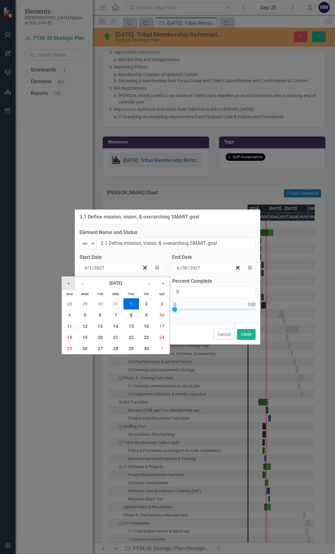
click at [70, 281] on button "«" at bounding box center [69, 284] width 14 height 14
click at [129, 330] on button "17" at bounding box center [132, 326] width 16 height 11
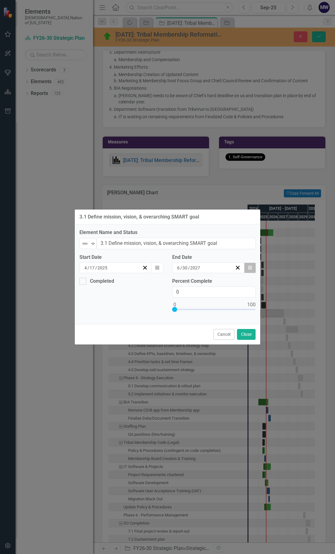
click at [252, 269] on button "Calendar" at bounding box center [250, 268] width 12 height 11
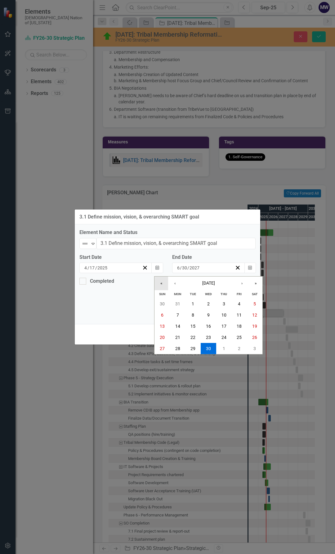
click at [161, 283] on button "«" at bounding box center [162, 284] width 14 height 14
click at [174, 283] on button "‹" at bounding box center [175, 284] width 14 height 14
click at [226, 326] on abbr "17" at bounding box center [224, 326] width 5 height 5
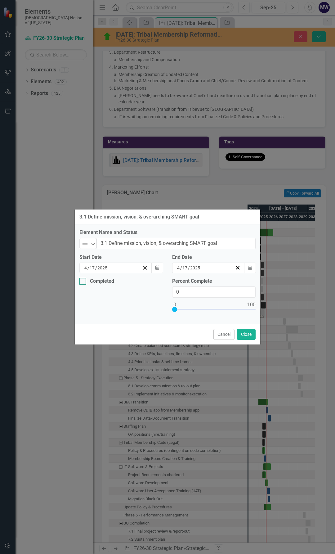
click at [83, 281] on input "Completed" at bounding box center [81, 280] width 4 height 4
checkbox input "true"
click at [93, 240] on div "Expand" at bounding box center [93, 243] width 6 height 10
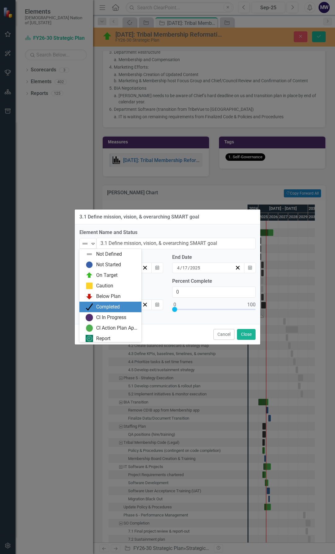
drag, startPoint x: 106, startPoint y: 306, endPoint x: 128, endPoint y: 314, distance: 23.1
click at [106, 306] on div "Completed" at bounding box center [108, 307] width 24 height 7
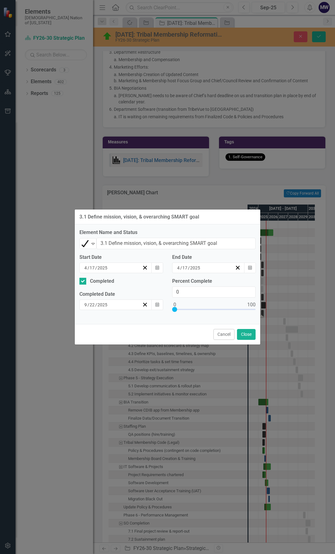
type input "100"
drag, startPoint x: 173, startPoint y: 308, endPoint x: 302, endPoint y: 315, distance: 129.3
click at [302, 315] on div "3.1 Define mission, vision, & overarching SMART goal Element Name and Status Co…" at bounding box center [167, 277] width 335 height 554
click at [253, 334] on button "Close" at bounding box center [246, 334] width 19 height 11
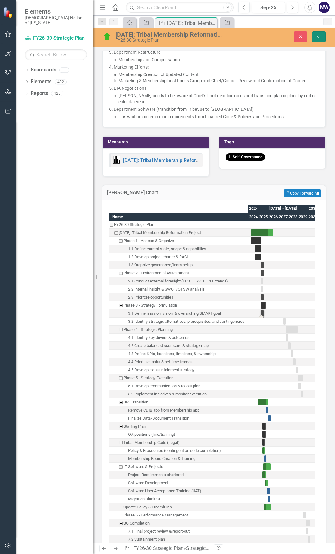
click at [317, 36] on icon "Save" at bounding box center [319, 36] width 6 height 4
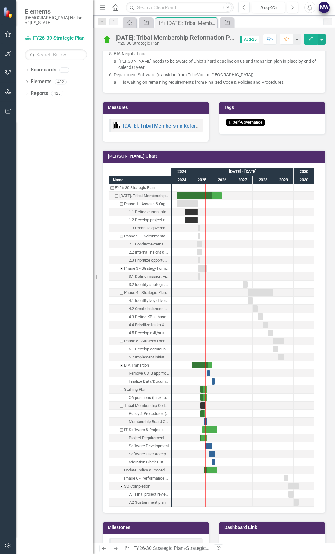
scroll to position [1273, 0]
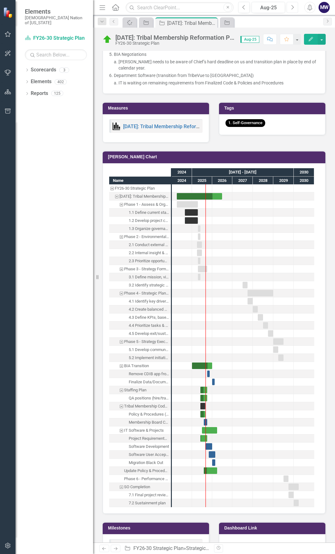
click at [295, 10] on button "Next" at bounding box center [292, 7] width 11 height 11
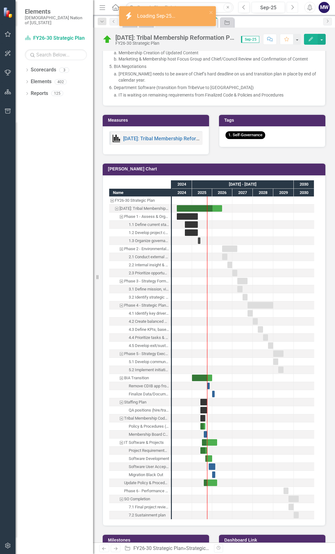
scroll to position [900, 0]
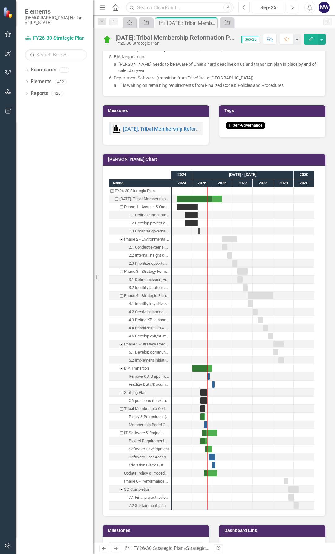
click at [246, 7] on icon "Previous" at bounding box center [244, 8] width 3 height 6
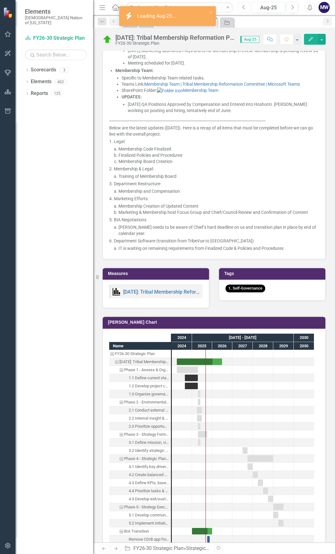
scroll to position [1149, 0]
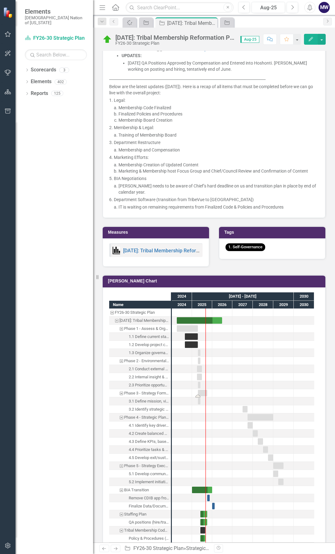
click at [202, 395] on div "Task: Start date: 2025-04-17 End date: 2025-10-01" at bounding box center [202, 393] width 9 height 7
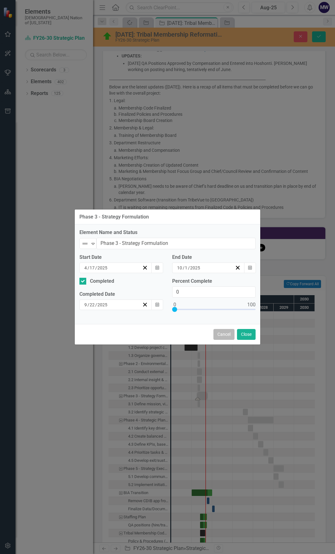
click at [220, 336] on button "Cancel" at bounding box center [224, 334] width 21 height 11
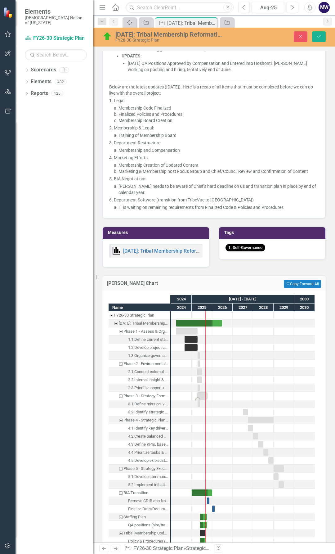
click at [304, 43] on div "2.1.14: Tribal Membership Reformation Project FY26-30 Strategic Plan Close Save" at bounding box center [214, 37] width 242 height 12
click at [300, 38] on icon "Close" at bounding box center [301, 36] width 6 height 4
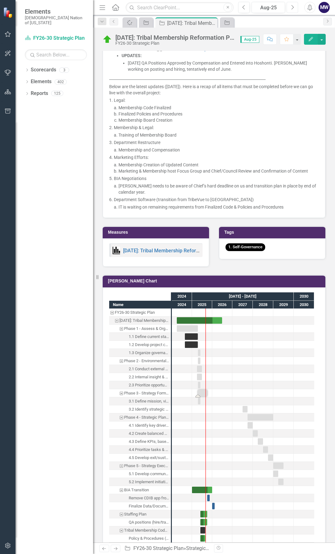
click at [291, 5] on icon "Next" at bounding box center [292, 8] width 3 height 6
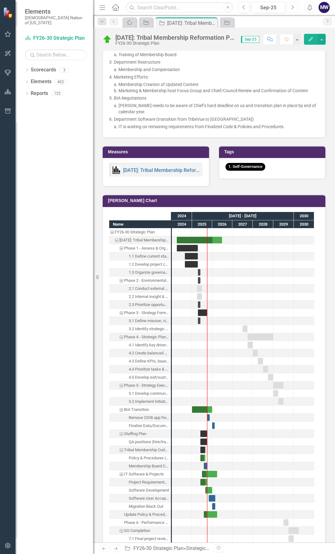
scroll to position [869, 0]
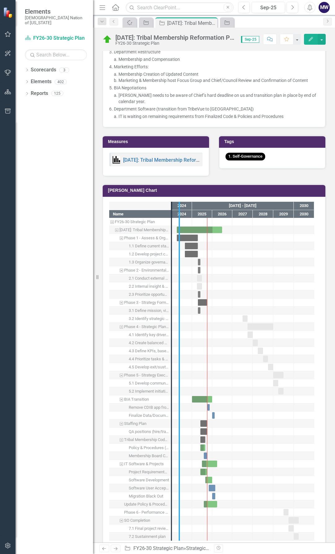
drag, startPoint x: 172, startPoint y: 322, endPoint x: 200, endPoint y: 325, distance: 28.1
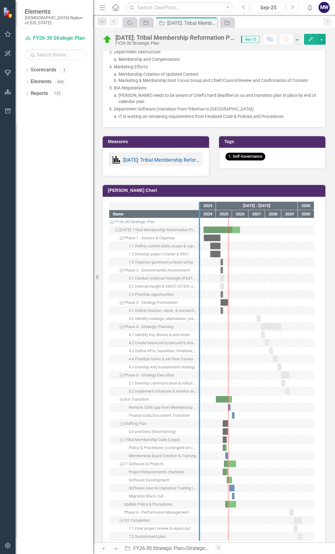
drag, startPoint x: 200, startPoint y: 341, endPoint x: 224, endPoint y: 342, distance: 24.6
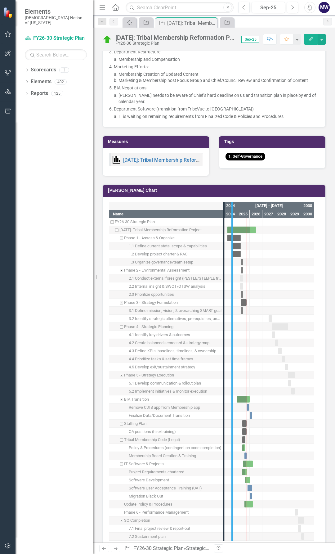
drag, startPoint x: 222, startPoint y: 347, endPoint x: 237, endPoint y: 349, distance: 14.7
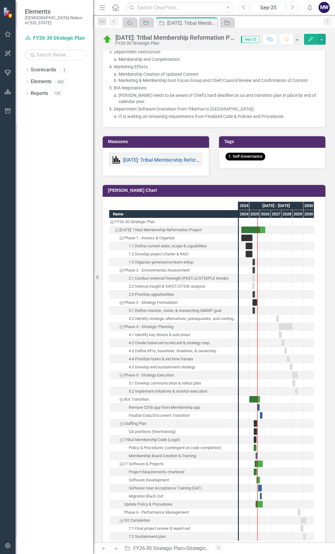
scroll to position [932, 0]
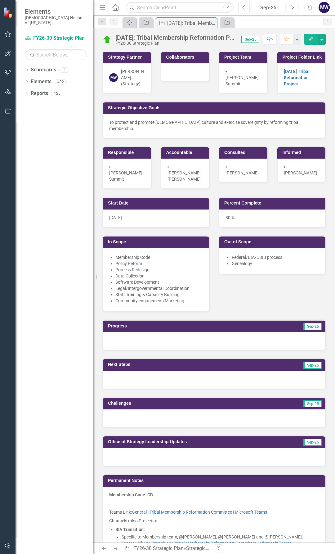
click at [226, 291] on div "Start Date 3/28/24 In Scope Membership Code Policy Reform Process Redesign Data…" at bounding box center [214, 250] width 233 height 123
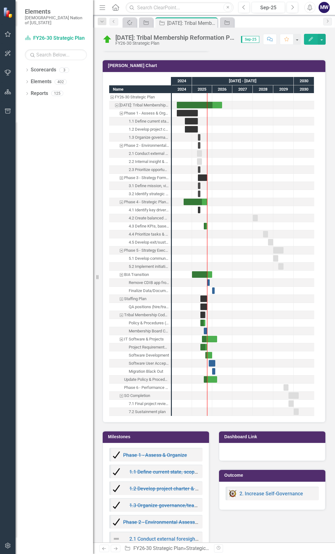
scroll to position [981, 0]
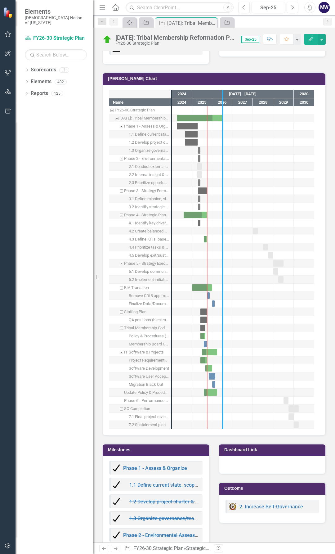
drag, startPoint x: 172, startPoint y: 275, endPoint x: 234, endPoint y: 270, distance: 62.7
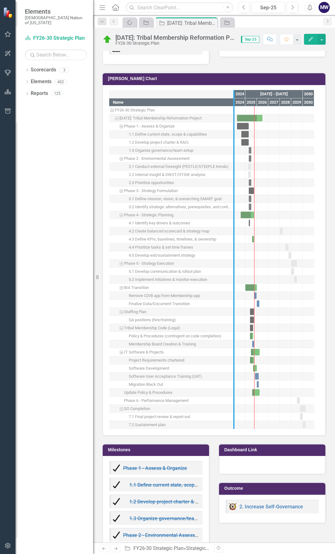
drag, startPoint x: 233, startPoint y: 262, endPoint x: 244, endPoint y: 258, distance: 12.0
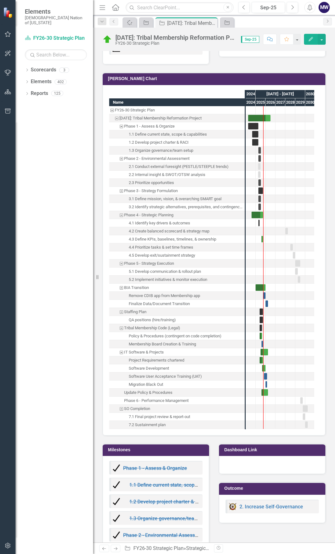
click at [237, 61] on div "Progress Sep-25 Next Steps Sep-25 Challenges Sep-25 Office of Strategy Leadersh…" at bounding box center [214, 237] width 233 height 1813
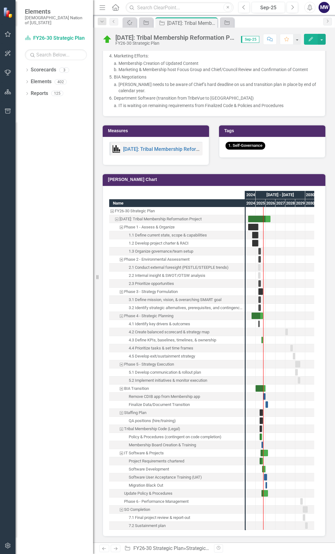
scroll to position [828, 0]
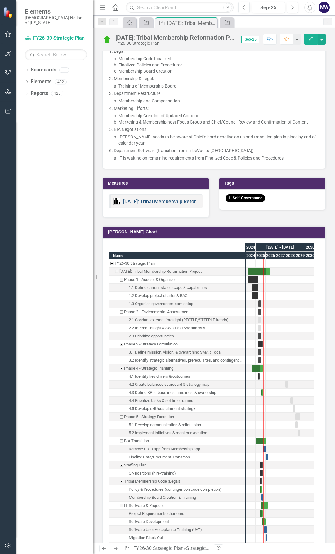
click at [174, 200] on link "[DATE]: Tribal Membership Reformation Project KPIs" at bounding box center [181, 202] width 117 height 6
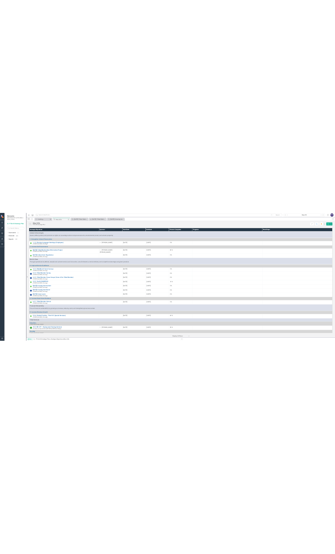
scroll to position [230, 0]
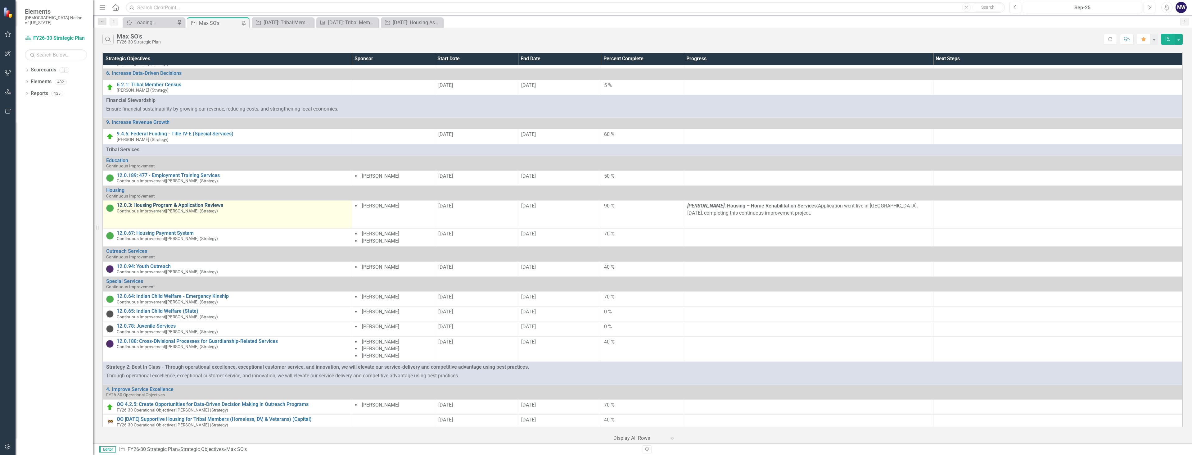
click at [184, 203] on link "12.0.3: Housing Program & Application Reviews" at bounding box center [233, 205] width 232 height 6
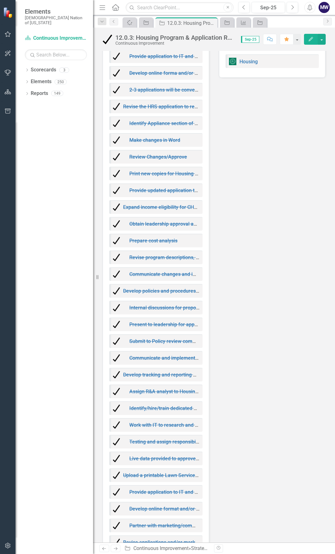
scroll to position [1677, 0]
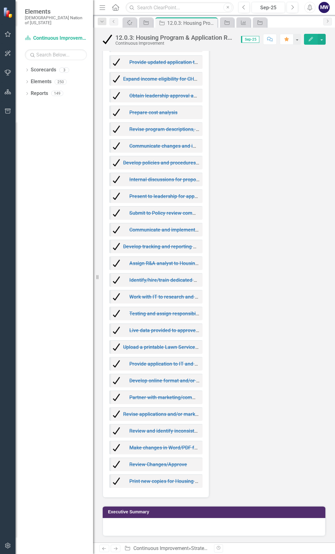
click at [136, 529] on div at bounding box center [214, 527] width 223 height 18
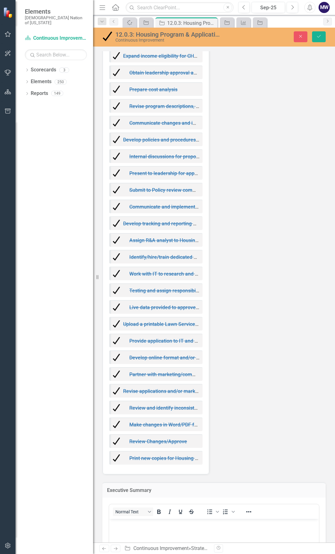
scroll to position [1815, 0]
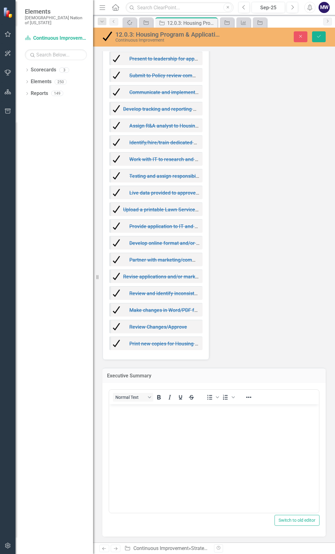
drag, startPoint x: 334, startPoint y: 469, endPoint x: 142, endPoint y: 83, distance: 430.9
click at [158, 430] on body "Rich Text Area. Press ALT-0 for help." at bounding box center [214, 450] width 210 height 93
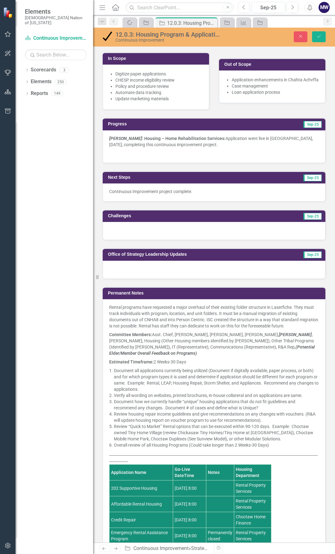
scroll to position [312, 0]
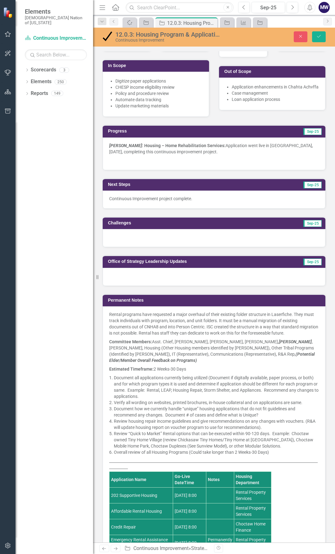
click at [142, 237] on div at bounding box center [214, 238] width 223 height 18
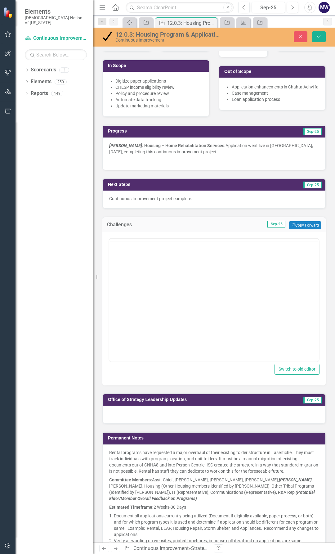
scroll to position [0, 0]
click at [139, 274] on body "Rich Text Area. Press ALT-0 for help." at bounding box center [214, 299] width 210 height 93
click at [319, 38] on icon "submit" at bounding box center [319, 36] width 4 height 2
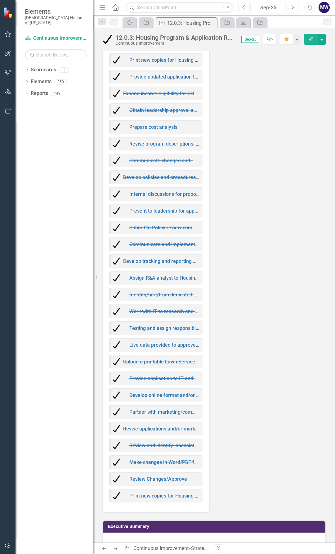
scroll to position [1677, 0]
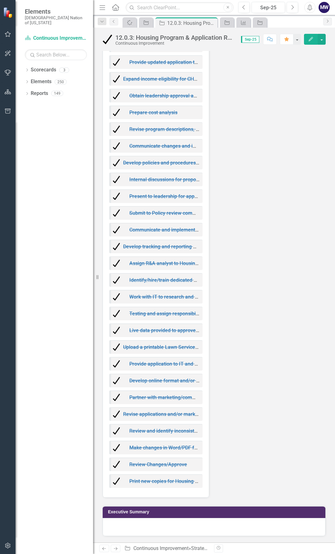
click at [149, 527] on div at bounding box center [214, 527] width 223 height 18
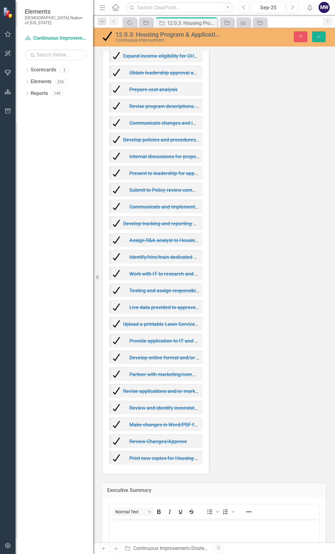
scroll to position [1815, 0]
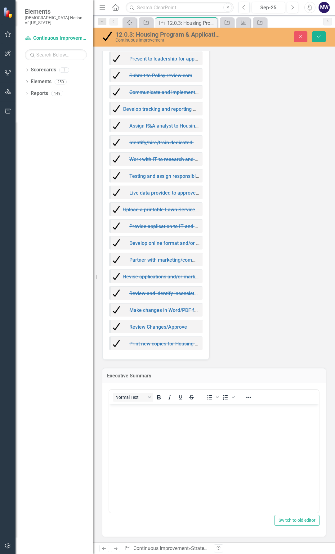
click at [160, 426] on body "Rich Text Area. Press ALT-0 for help." at bounding box center [214, 450] width 210 height 93
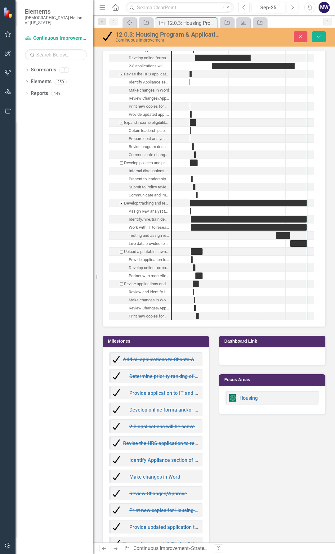
scroll to position [1209, 0]
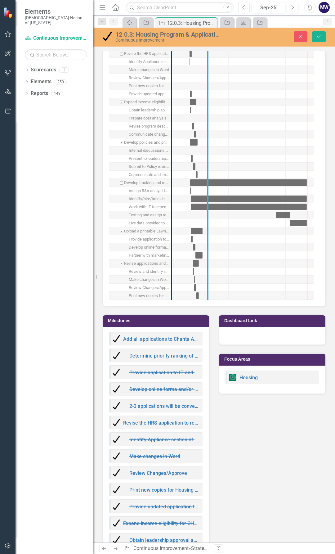
drag, startPoint x: 170, startPoint y: 253, endPoint x: 233, endPoint y: 264, distance: 64.0
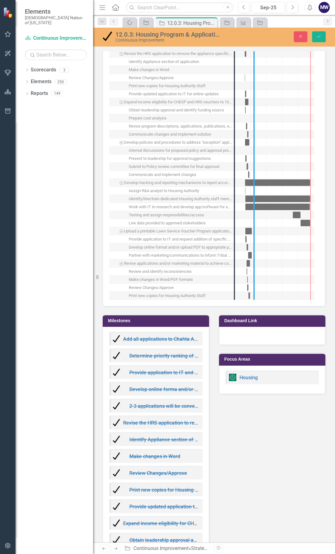
drag, startPoint x: 235, startPoint y: 284, endPoint x: 273, endPoint y: 285, distance: 37.9
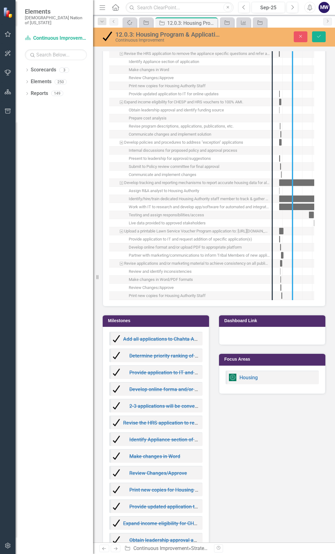
drag, startPoint x: 287, startPoint y: 285, endPoint x: 297, endPoint y: 286, distance: 10.6
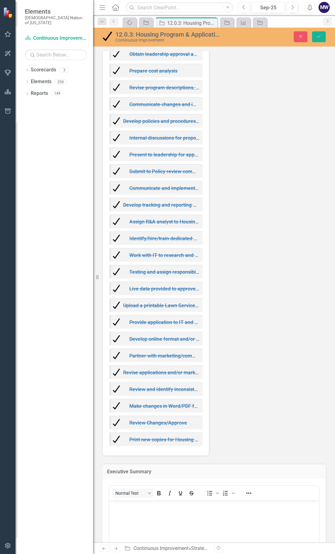
scroll to position [1815, 0]
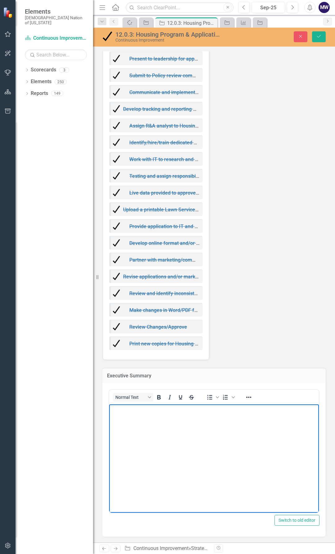
click at [141, 423] on body "Rich Text Area. Press ALT-0 for help." at bounding box center [214, 450] width 210 height 93
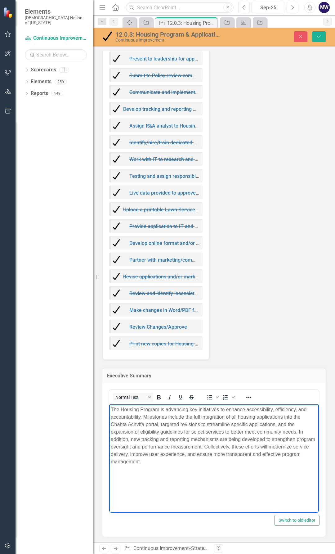
click at [121, 409] on p "The Housing Program is advancing key initiatives to enhance accessibility, effi…" at bounding box center [214, 436] width 207 height 60
drag, startPoint x: 195, startPoint y: 410, endPoint x: 177, endPoint y: 410, distance: 18.3
click at [177, 410] on p "The Choctaw Nation Housing Program is advancing key initiatives to enhance acce…" at bounding box center [214, 436] width 207 height 60
drag, startPoint x: 202, startPoint y: 410, endPoint x: 197, endPoint y: 409, distance: 4.4
click at [197, 409] on p "The Choctaw Nation Housing Authority is advancing key initiatives to enhance ac…" at bounding box center [214, 436] width 207 height 60
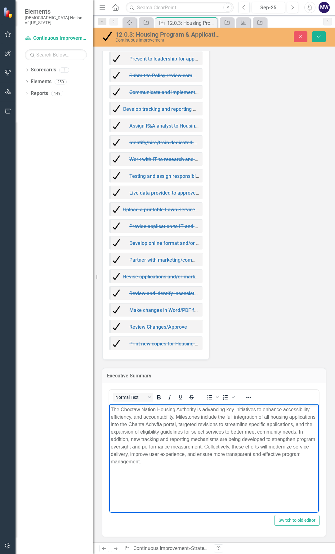
click at [225, 409] on p "The Choctaw Nation Housing Authority is advancing key initiatives to enhance ac…" at bounding box center [214, 436] width 207 height 60
drag, startPoint x: 226, startPoint y: 409, endPoint x: 197, endPoint y: 406, distance: 28.4
click at [197, 406] on p "The Choctaw Nation Housing Authority is advancing key initiatives to enhance ac…" at bounding box center [214, 436] width 207 height 60
drag, startPoint x: 250, startPoint y: 417, endPoint x: 272, endPoint y: 431, distance: 25.7
click at [250, 417] on p "The Choctaw Nation Housing Authority has continued the development and complete…" at bounding box center [214, 436] width 207 height 60
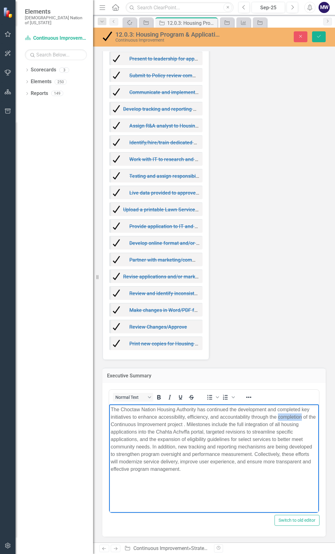
drag, startPoint x: 302, startPoint y: 419, endPoint x: 279, endPoint y: 419, distance: 23.6
click at [279, 419] on p "The Choctaw Nation Housing Authority has continued the development and complete…" at bounding box center [214, 439] width 207 height 67
drag, startPoint x: 307, startPoint y: 415, endPoint x: 303, endPoint y: 416, distance: 4.4
click at [303, 416] on p "The Choctaw Nation Housing Authority has continued the development and complete…" at bounding box center [214, 439] width 207 height 67
click at [112, 424] on p "The Choctaw Nation Housing Authority has continued the development and complete…" at bounding box center [214, 439] width 207 height 67
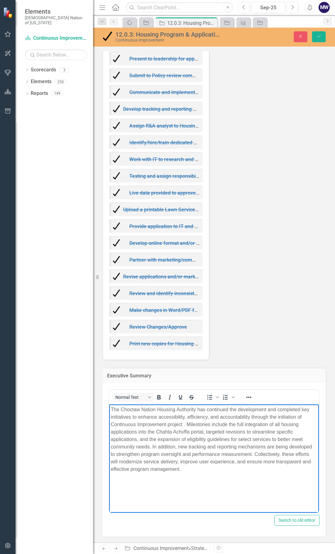
click at [183, 424] on p "The Choctaw Nation Housing Authority has continued the development and complete…" at bounding box center [214, 439] width 207 height 67
click at [321, 39] on icon "Save" at bounding box center [319, 36] width 6 height 4
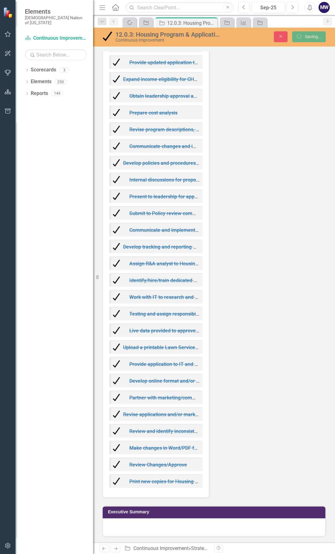
scroll to position [1677, 0]
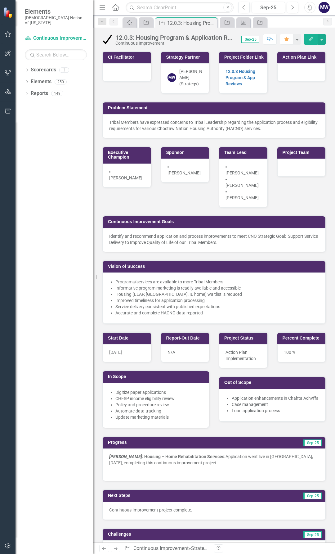
drag, startPoint x: 283, startPoint y: 419, endPoint x: 268, endPoint y: 388, distance: 34.6
drag, startPoint x: 268, startPoint y: 388, endPoint x: 329, endPoint y: 297, distance: 109.0
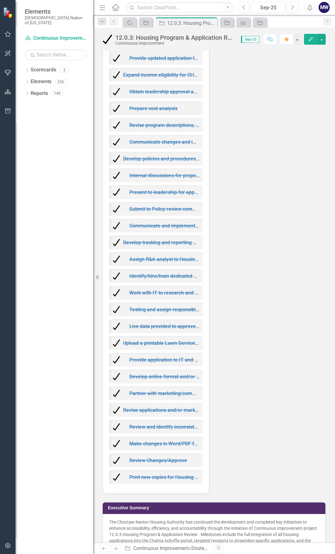
scroll to position [1720, 0]
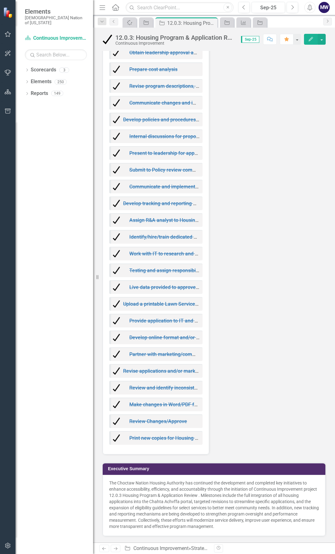
click at [212, 493] on p "The Choctaw Nation Housing Authority has continued the development and complete…" at bounding box center [214, 505] width 210 height 50
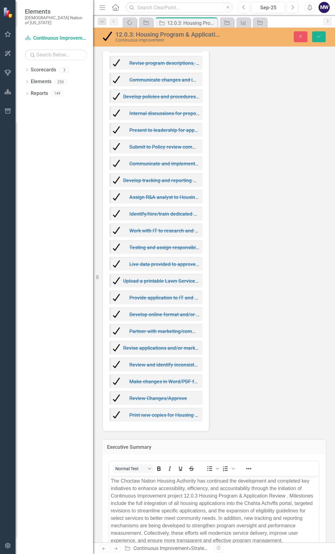
scroll to position [0, 0]
click at [286, 495] on p "The Choctaw Nation Housing Authority has continued the development and complete…" at bounding box center [214, 510] width 207 height 67
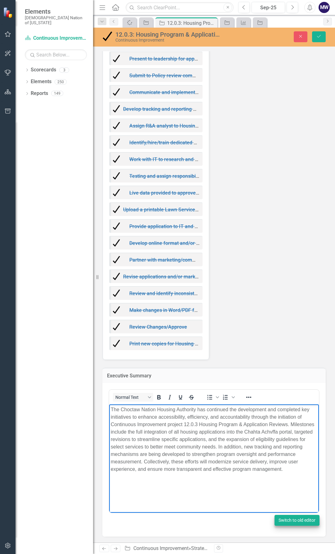
scroll to position [1815, 0]
click at [305, 433] on p "The Choctaw Nation Housing Authority has continued the development and complete…" at bounding box center [214, 439] width 207 height 67
click at [114, 431] on p "The Choctaw Nation Housing Authority has continued the development and complete…" at bounding box center [214, 439] width 207 height 67
drag, startPoint x: 135, startPoint y: 432, endPoint x: 135, endPoint y: 437, distance: 4.4
click at [135, 433] on p "The Choctaw Nation Housing Authority has continued the development and complete…" at bounding box center [214, 439] width 207 height 67
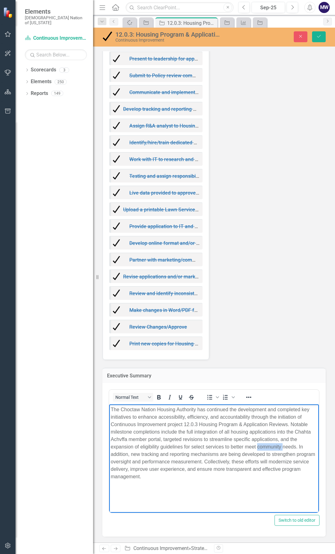
drag, startPoint x: 276, startPoint y: 444, endPoint x: 258, endPoint y: 445, distance: 18.3
click at [258, 445] on p "The Choctaw Nation Housing Authority has continued the development and complete…" at bounding box center [214, 443] width 207 height 75
drag, startPoint x: 265, startPoint y: 453, endPoint x: 221, endPoint y: 454, distance: 43.8
click at [221, 454] on p "The Choctaw Nation Housing Authority has continued the development and complete…" at bounding box center [214, 443] width 207 height 75
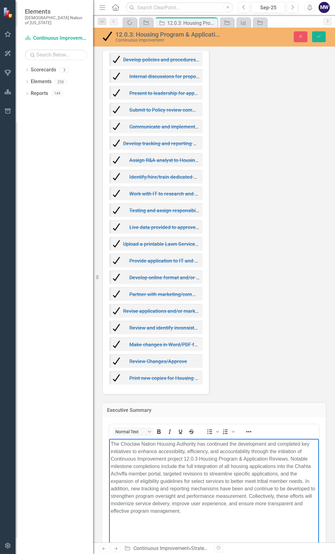
scroll to position [1796, 0]
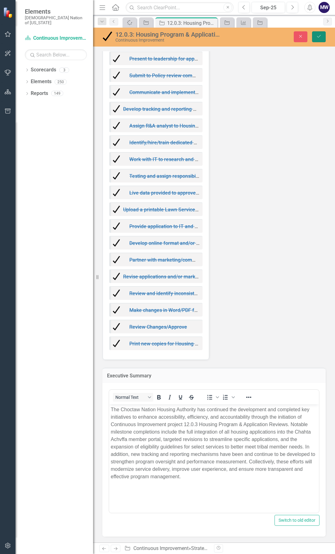
click at [319, 38] on icon "Save" at bounding box center [319, 36] width 6 height 4
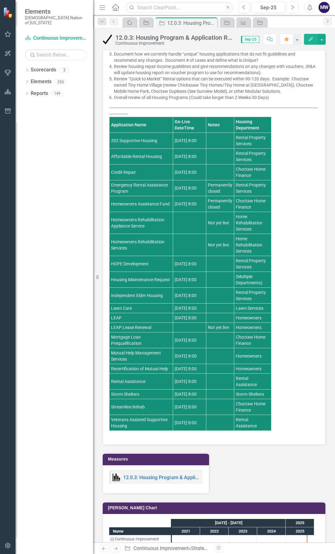
scroll to position [711, 0]
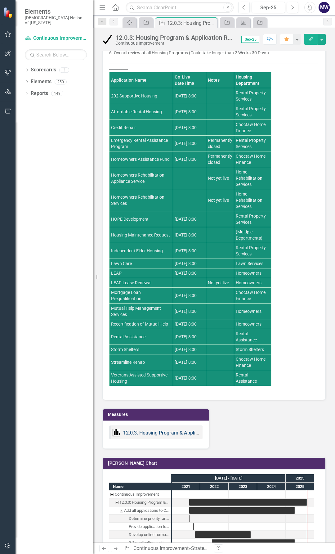
click at [172, 436] on link "12.0.3: Housing Program & Application Reviews" at bounding box center [176, 433] width 106 height 6
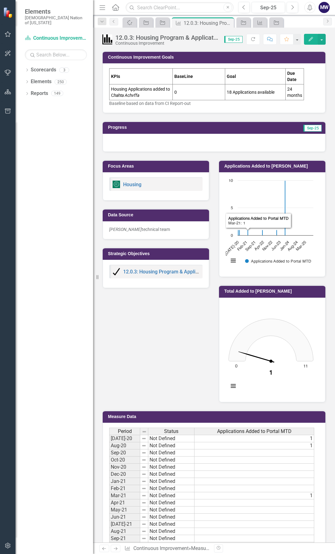
click at [197, 151] on div at bounding box center [214, 143] width 223 height 18
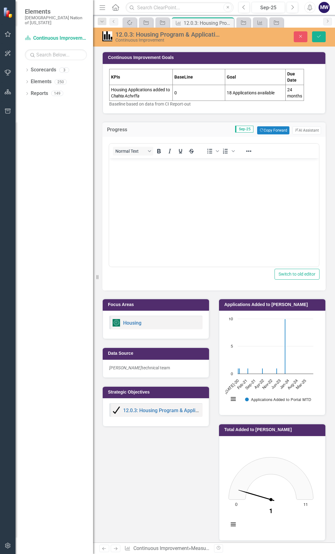
click at [179, 183] on body "Rich Text Area. Press ALT-0 for help." at bounding box center [214, 204] width 210 height 93
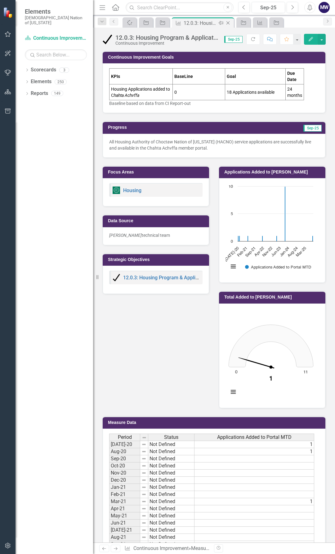
click at [230, 23] on icon "Close" at bounding box center [228, 22] width 6 height 5
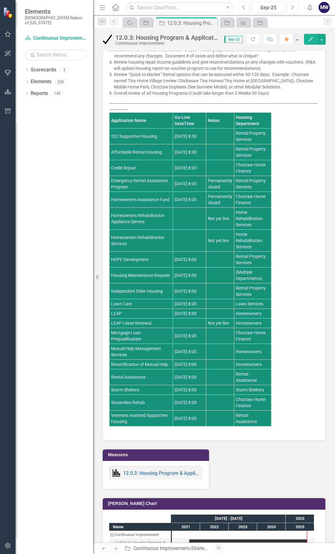
scroll to position [672, 0]
